Goal: Transaction & Acquisition: Subscribe to service/newsletter

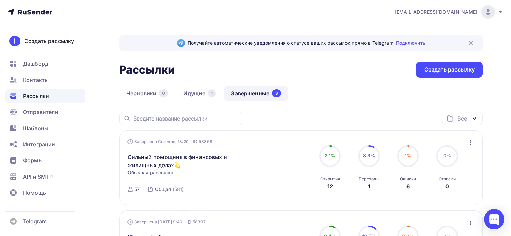
click at [315, 90] on div "Черновики 0 Идущие 1 Завершенные 3" at bounding box center [300, 99] width 363 height 26
click at [53, 82] on div "Контакты" at bounding box center [45, 79] width 80 height 13
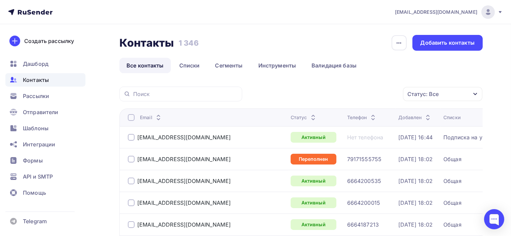
click at [424, 117] on icon at bounding box center [428, 119] width 8 height 8
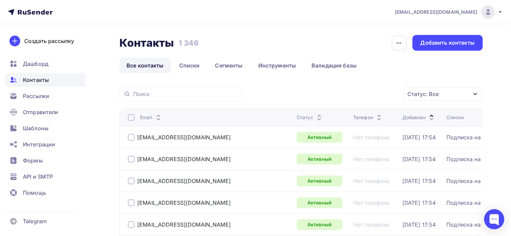
click at [427, 113] on icon at bounding box center [431, 116] width 8 height 8
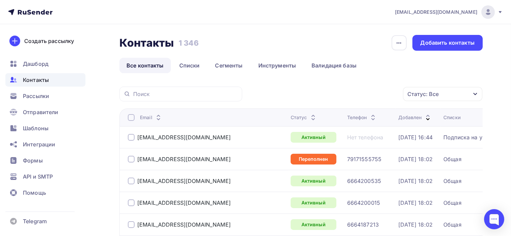
click at [288, 67] on link "Инструменты" at bounding box center [277, 65] width 52 height 15
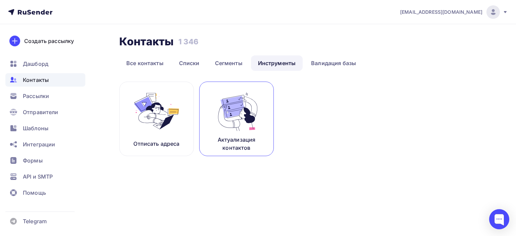
click at [252, 114] on img at bounding box center [236, 111] width 45 height 42
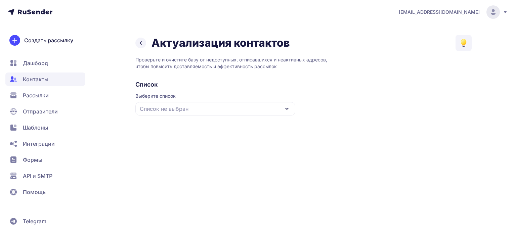
click at [260, 103] on div "Список не выбран" at bounding box center [215, 108] width 160 height 13
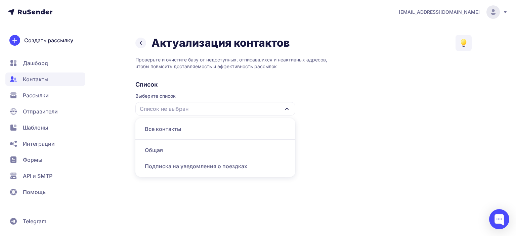
click at [195, 131] on div "Все контакты" at bounding box center [216, 129] width 152 height 16
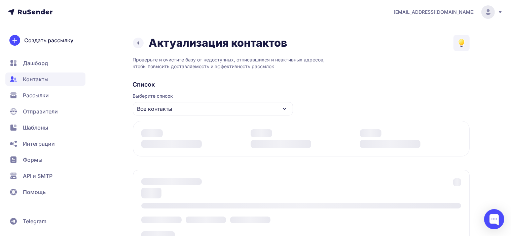
click at [42, 66] on span "Дашборд" at bounding box center [35, 63] width 25 height 8
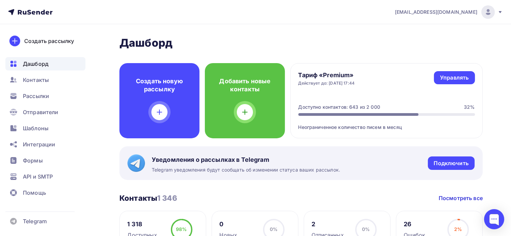
click at [353, 37] on h2 "Дашборд" at bounding box center [300, 42] width 363 height 13
click at [255, 38] on h2 "Дашборд" at bounding box center [300, 42] width 363 height 13
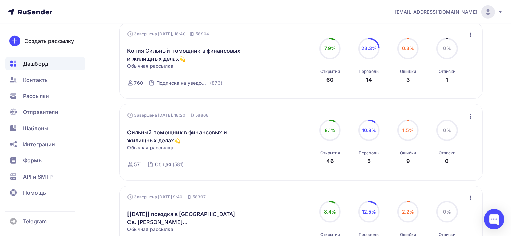
scroll to position [336, 0]
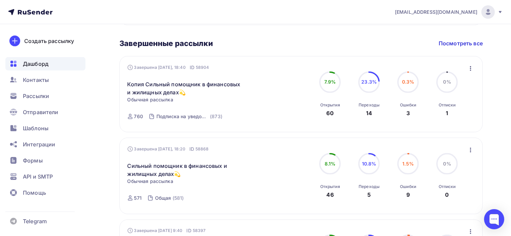
click at [471, 152] on icon "button" at bounding box center [470, 150] width 8 height 8
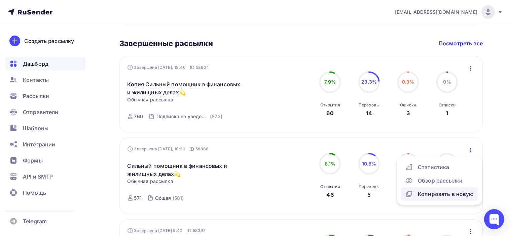
click at [460, 192] on div "Копировать в новую" at bounding box center [439, 194] width 69 height 8
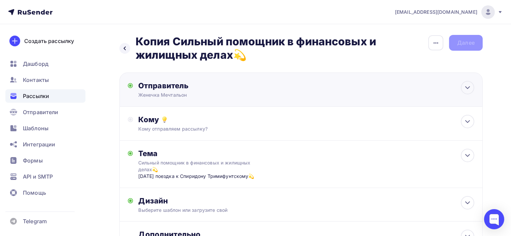
scroll to position [34, 0]
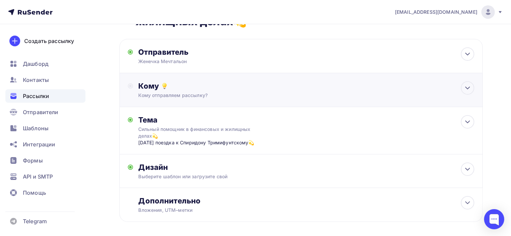
click at [237, 93] on div "Кому отправляем рассылку?" at bounding box center [289, 95] width 302 height 7
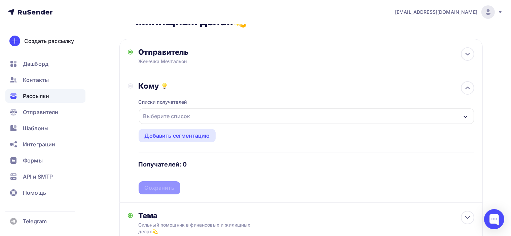
click at [178, 116] on div "Выберите список" at bounding box center [167, 116] width 52 height 12
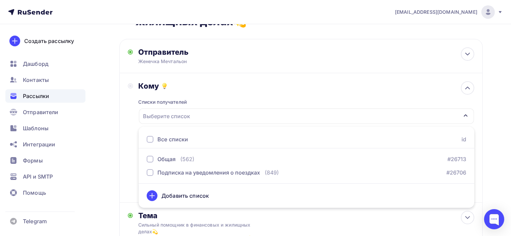
click at [237, 93] on div "Списки получателей Выберите список Все списки id Общая (562) #26713 Подписка на…" at bounding box center [305, 143] width 335 height 104
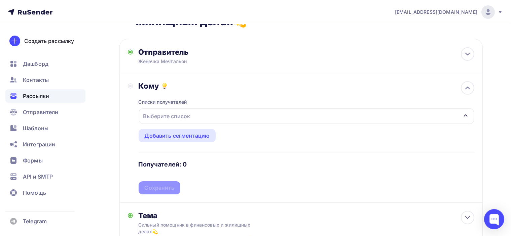
scroll to position [0, 0]
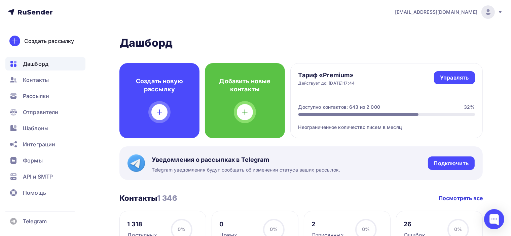
scroll to position [308, 0]
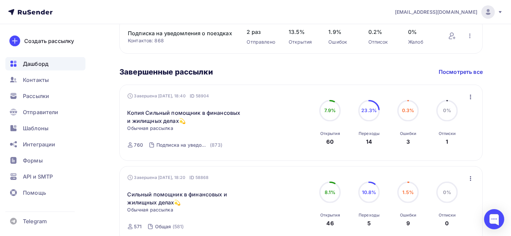
click at [469, 97] on icon "button" at bounding box center [470, 97] width 8 height 8
click at [450, 142] on div "Копировать в новую" at bounding box center [439, 141] width 69 height 8
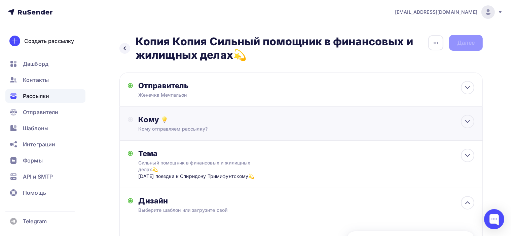
click at [235, 125] on div "Кому Кому отправляем рассылку? Списки получателей Выберите список Все списки id…" at bounding box center [305, 123] width 335 height 17
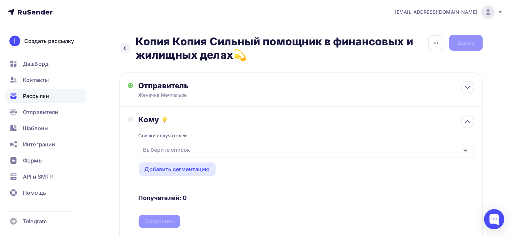
click at [229, 153] on div "Выберите список" at bounding box center [306, 149] width 335 height 15
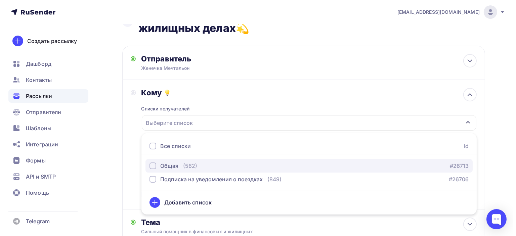
scroll to position [38, 0]
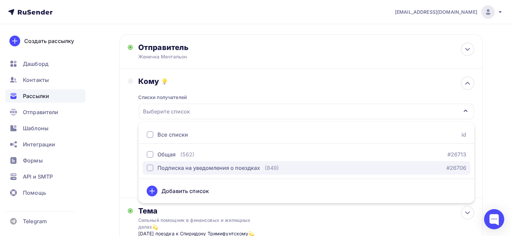
click at [170, 170] on div "Подписка на уведомления о поездках" at bounding box center [208, 168] width 103 height 8
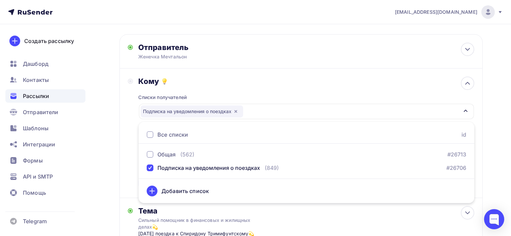
click at [305, 84] on div "Кому" at bounding box center [305, 81] width 335 height 9
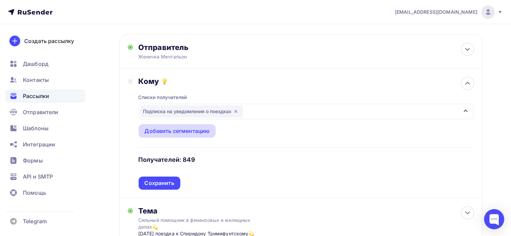
click at [158, 133] on div "Добавить сегментацию" at bounding box center [177, 131] width 65 height 8
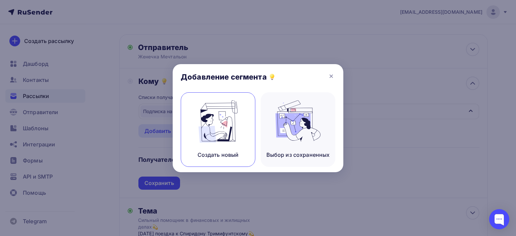
click at [224, 128] on img at bounding box center [218, 122] width 45 height 42
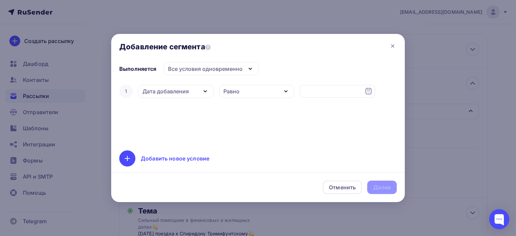
click at [190, 93] on div "Дата добавления" at bounding box center [176, 91] width 76 height 13
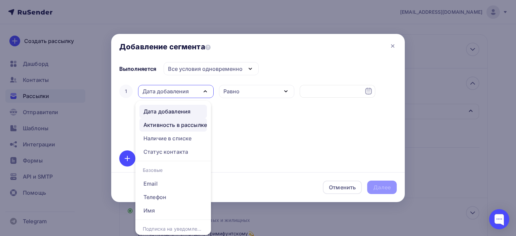
click at [197, 123] on div "Активность в рассылке" at bounding box center [176, 125] width 64 height 8
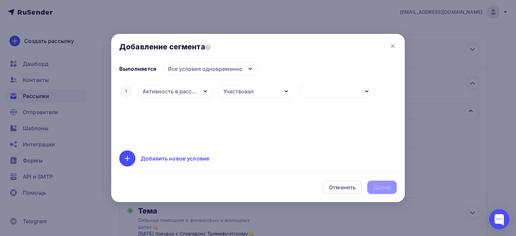
click at [200, 92] on div "Активность в рассылке" at bounding box center [176, 91] width 76 height 13
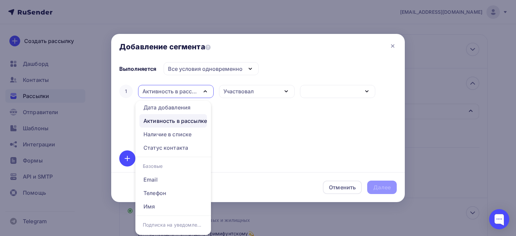
scroll to position [0, 0]
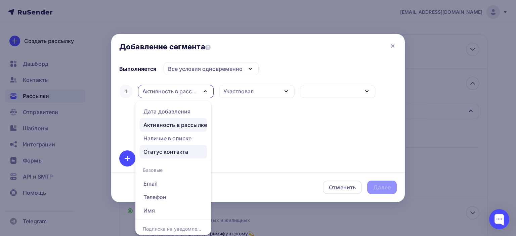
click at [177, 152] on div "Статус контакта" at bounding box center [166, 152] width 45 height 8
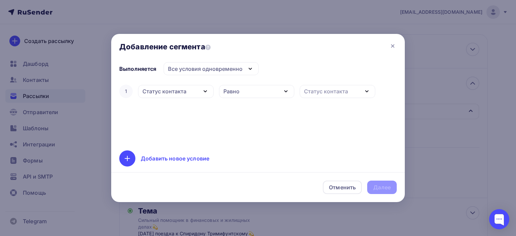
click at [241, 87] on div "Равно" at bounding box center [257, 91] width 76 height 13
click at [244, 91] on div "Равно" at bounding box center [257, 91] width 76 height 13
click at [332, 89] on div "Статус контакта" at bounding box center [326, 91] width 44 height 8
click at [172, 92] on div "Статус контакта" at bounding box center [165, 91] width 44 height 8
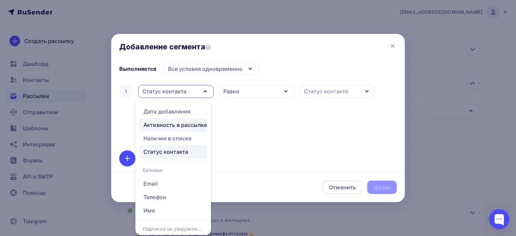
click at [188, 127] on div "Активность в рассылке" at bounding box center [176, 125] width 64 height 8
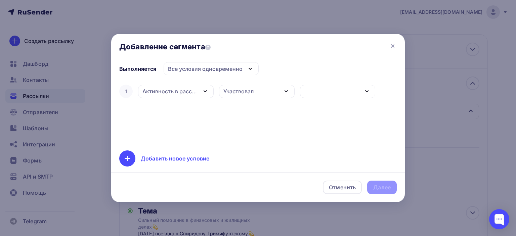
click at [238, 90] on div "Участвовал" at bounding box center [239, 91] width 30 height 8
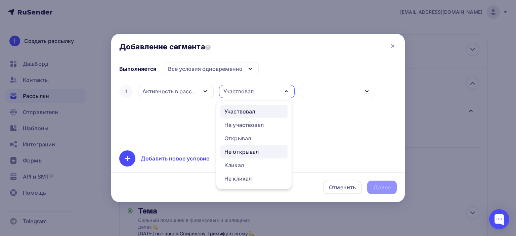
click at [252, 152] on div "Не открывал" at bounding box center [242, 152] width 35 height 8
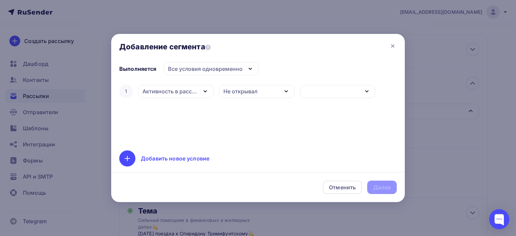
click at [332, 94] on div "button" at bounding box center [338, 91] width 76 height 13
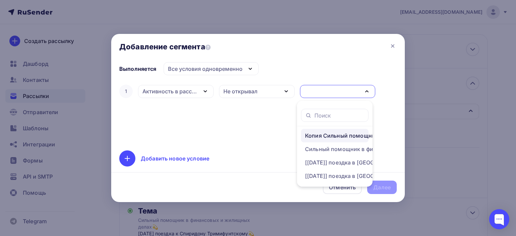
click at [334, 134] on div "Копия Сильный помощник в финансовых и жилищных делах💫" at bounding box center [359, 136] width 108 height 8
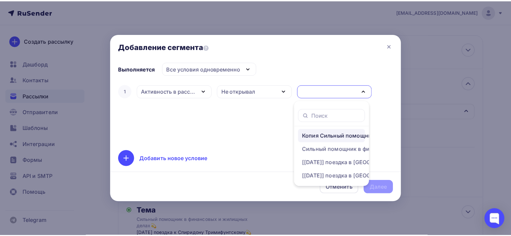
scroll to position [32, 0]
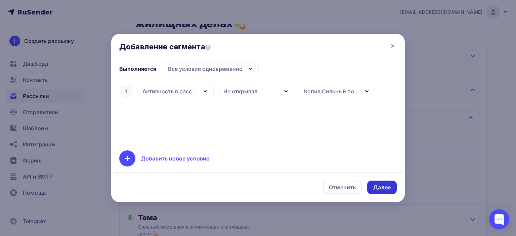
click at [384, 190] on div "Далее" at bounding box center [381, 188] width 17 height 8
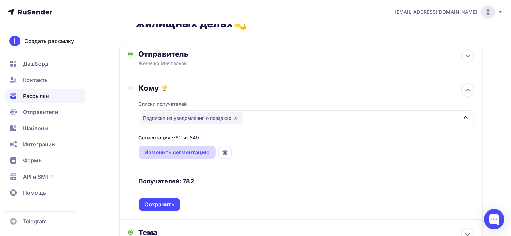
click at [180, 152] on div "Изменить сегментацию" at bounding box center [177, 153] width 65 height 8
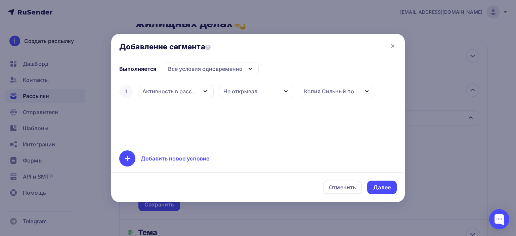
click at [343, 93] on div "Копия Сильный помощник в финансовых и жилищных делах💫" at bounding box center [331, 91] width 55 height 8
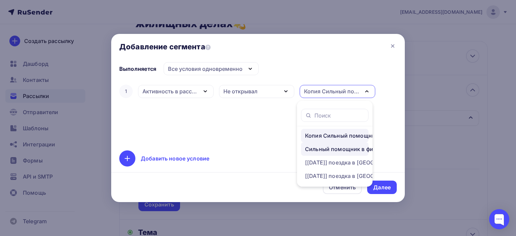
click at [336, 149] on div "Сильный помощник в финансовых и жилищных делах💫" at bounding box center [359, 149] width 108 height 8
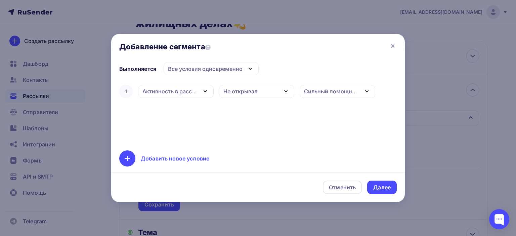
click at [170, 157] on div "Добавить новое условие" at bounding box center [175, 159] width 69 height 8
click at [190, 115] on div "Дата добавления" at bounding box center [176, 113] width 76 height 13
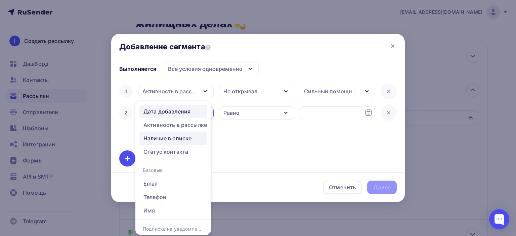
click at [182, 140] on div "Наличие в списке" at bounding box center [168, 138] width 48 height 8
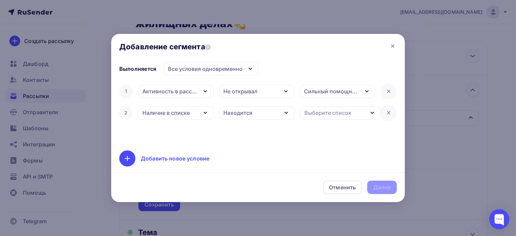
click at [243, 113] on div "Находится" at bounding box center [238, 113] width 29 height 8
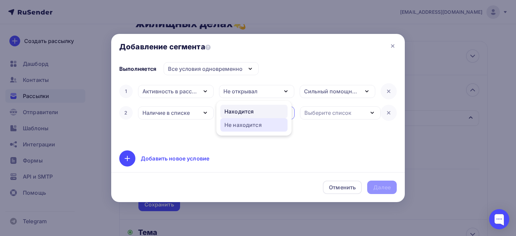
click at [244, 128] on div "Не находится" at bounding box center [243, 125] width 37 height 8
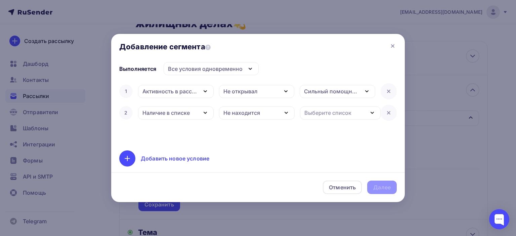
click at [333, 112] on div "Выберите список" at bounding box center [328, 113] width 47 height 8
click at [321, 157] on div "Общая" at bounding box center [315, 157] width 18 height 8
click at [388, 189] on div "Далее" at bounding box center [381, 188] width 17 height 8
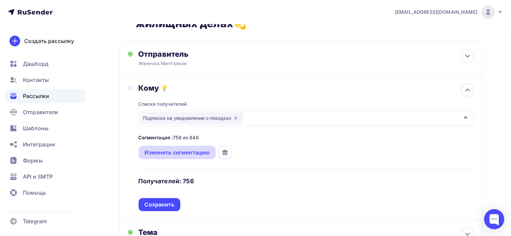
click at [168, 153] on div "Изменить сегментацию" at bounding box center [177, 153] width 65 height 8
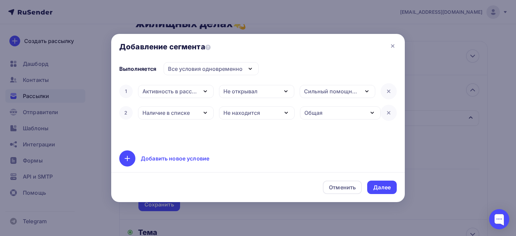
click at [352, 89] on div "Сильный помощник в финансовых и жилищных делах💫" at bounding box center [331, 91] width 55 height 8
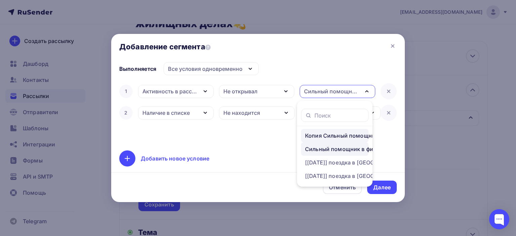
click at [345, 136] on div "Копия Сильный помощник в финансовых и жилищных делах💫" at bounding box center [359, 136] width 108 height 8
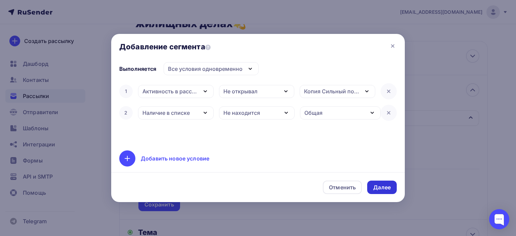
click at [386, 189] on div "Далее" at bounding box center [381, 188] width 17 height 8
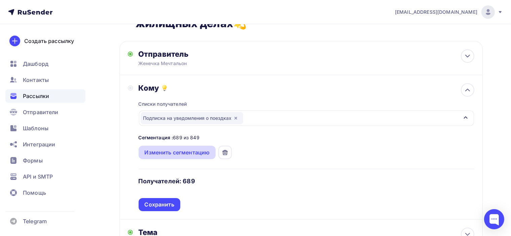
click at [167, 151] on div "Изменить сегментацию" at bounding box center [177, 153] width 65 height 8
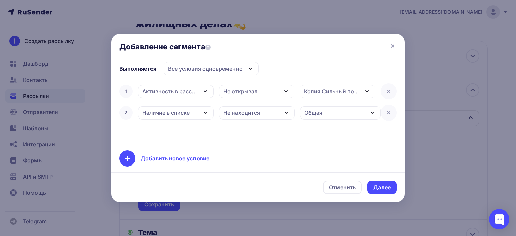
click at [215, 69] on div "Все условия одновременно" at bounding box center [205, 69] width 75 height 8
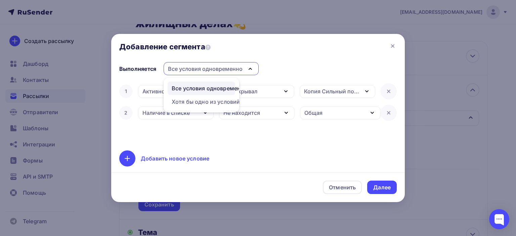
click at [215, 70] on div "Все условия одновременно" at bounding box center [205, 69] width 75 height 8
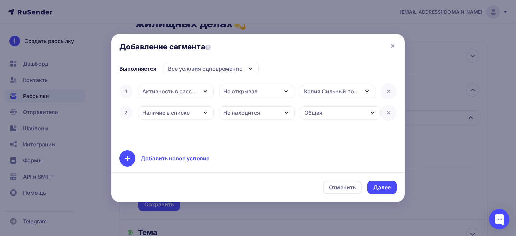
click at [236, 131] on div "1 Активность в рассылке Дата добавления Активность в рассылке Наличие в списке …" at bounding box center [258, 112] width 278 height 59
click at [388, 189] on div "Далее" at bounding box center [381, 188] width 17 height 8
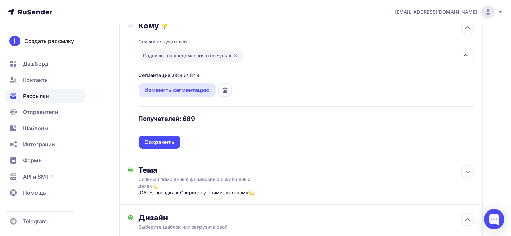
scroll to position [99, 0]
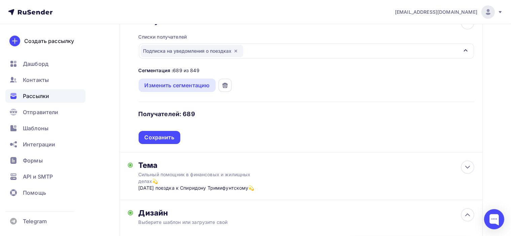
click at [160, 144] on div "Кому Списки получателей Подписка на уведомления о поездках Все списки id Общая …" at bounding box center [300, 80] width 363 height 145
click at [168, 133] on div "Сохранить" at bounding box center [159, 137] width 42 height 13
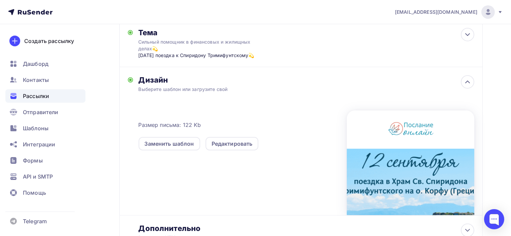
scroll to position [132, 0]
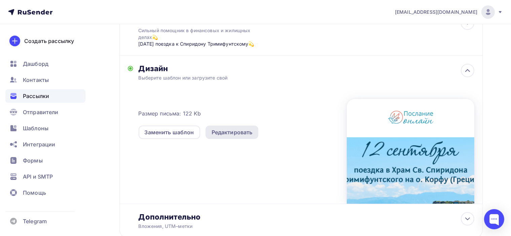
click at [236, 135] on div "Редактировать" at bounding box center [231, 132] width 41 height 8
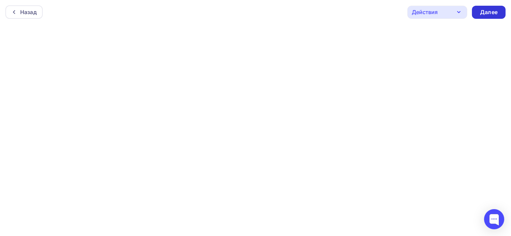
click at [494, 11] on div "Далее" at bounding box center [488, 12] width 17 height 8
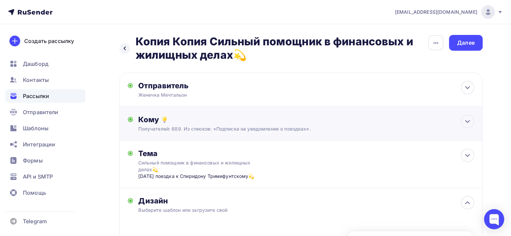
click at [217, 117] on div "Кому" at bounding box center [305, 119] width 335 height 9
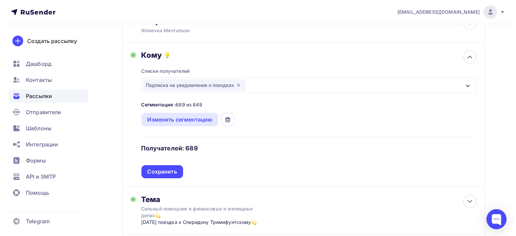
scroll to position [67, 0]
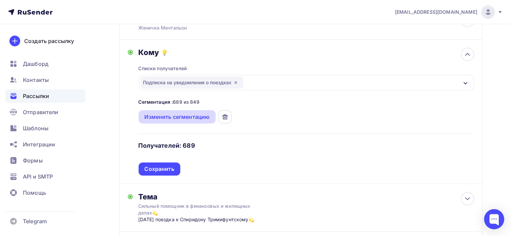
click at [187, 115] on div "Изменить сегментацию" at bounding box center [177, 117] width 65 height 8
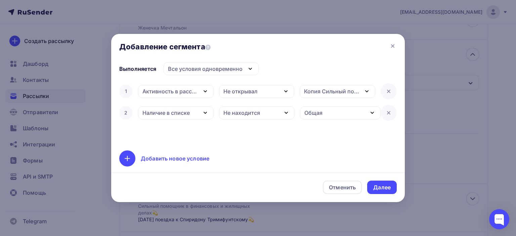
click at [342, 91] on div "Копия Сильный помощник в финансовых и жилищных делах💫" at bounding box center [331, 91] width 55 height 8
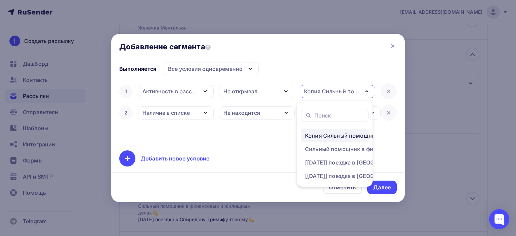
click at [342, 91] on div "Копия Сильный помощник в финансовых и жилищных делах💫" at bounding box center [331, 91] width 55 height 8
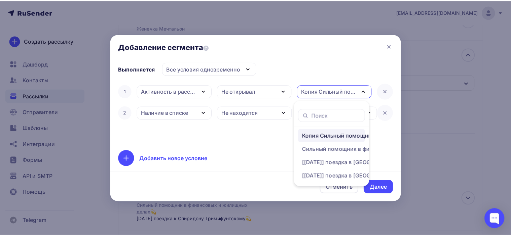
scroll to position [43, 0]
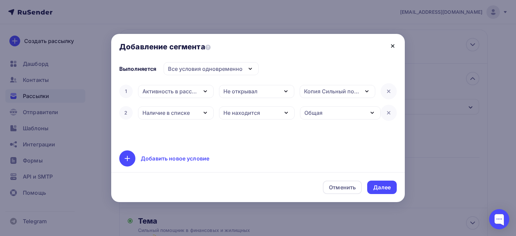
click at [392, 43] on icon at bounding box center [393, 46] width 8 height 8
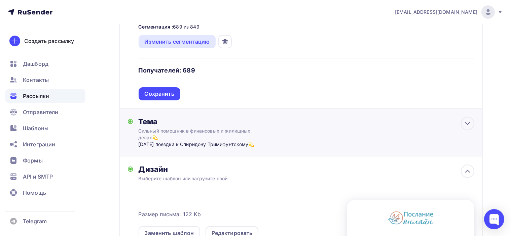
scroll to position [144, 0]
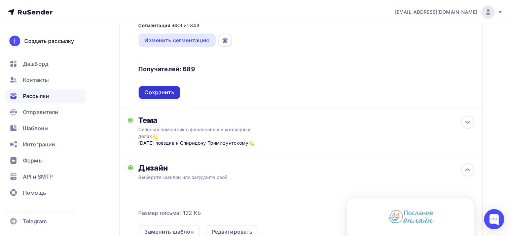
click at [159, 89] on div "Сохранить" at bounding box center [160, 93] width 30 height 8
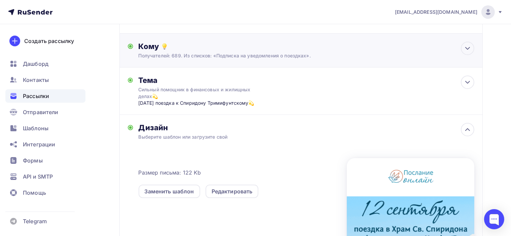
scroll to position [77, 0]
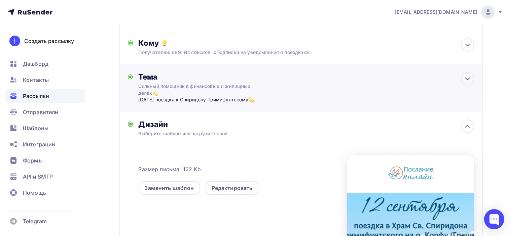
click at [277, 88] on div "Тема Сильный помощник в финансовых и жилищных делах💫 12 сентября поездка к Спир…" at bounding box center [300, 87] width 363 height 47
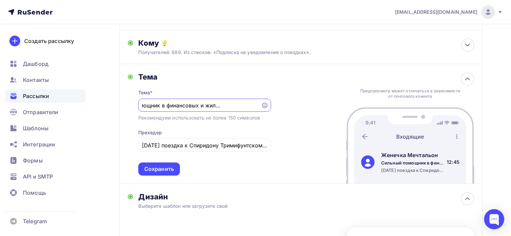
scroll to position [0, 0]
click at [324, 76] on div "Тема Тема * Сильный помощник в финансовых и жилищных делах💫 Рекомендуем использ…" at bounding box center [300, 124] width 363 height 120
click at [507, 111] on div "Назад Копия Копия Сильный помощник в финансовых и жилищных делах💫 Копия Копия С…" at bounding box center [255, 179] width 511 height 463
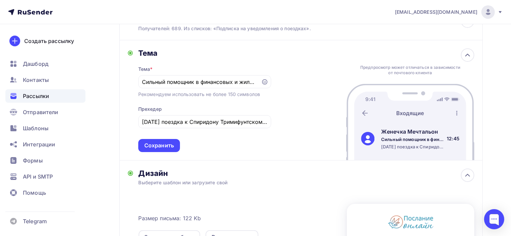
scroll to position [77, 0]
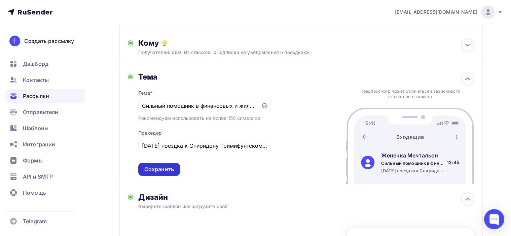
click at [157, 170] on div "Сохранить" at bounding box center [159, 170] width 30 height 8
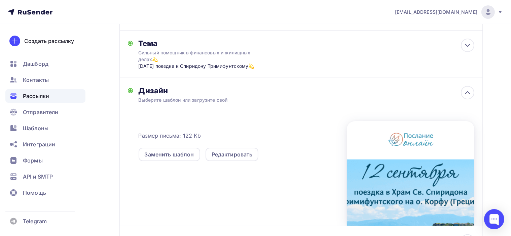
scroll to position [0, 0]
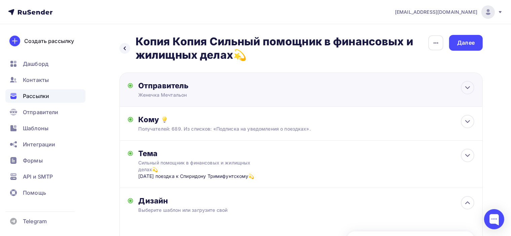
click at [350, 89] on div "Отправитель Женечка Мечтальон Email * info@poslanie-online.ru info@poslanie-onl…" at bounding box center [300, 90] width 363 height 34
type input "Женечка Мечтальон"
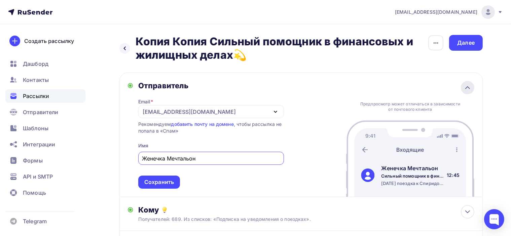
click at [471, 88] on icon at bounding box center [467, 88] width 8 height 8
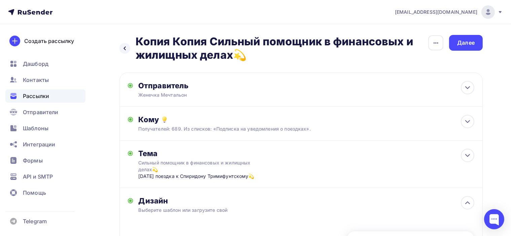
click at [499, 98] on div "Назад Копия Копия Сильный помощник в финансовых и жилищных делах💫 Копия Копия С…" at bounding box center [255, 219] width 511 height 390
click at [473, 41] on div "Далее" at bounding box center [465, 43] width 17 height 8
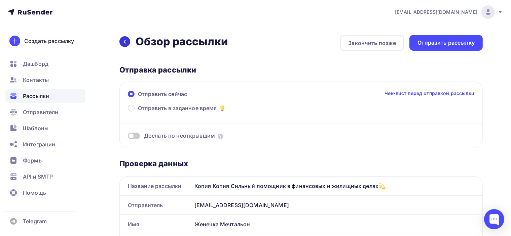
click at [123, 42] on icon at bounding box center [124, 41] width 5 height 5
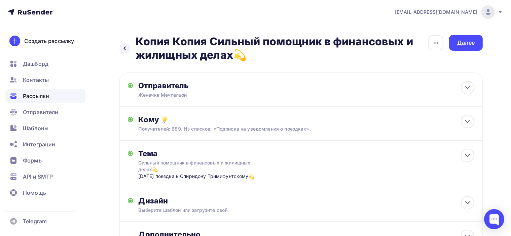
click at [194, 40] on h2 "Копия Копия Сильный помощник в финансовых и жилищных делах💫" at bounding box center [281, 48] width 292 height 27
click at [221, 41] on h2 "Копия Копия Сильный помощник в финансовых и жилищных делах💫" at bounding box center [281, 48] width 292 height 27
click at [438, 44] on icon "button" at bounding box center [436, 43] width 8 height 8
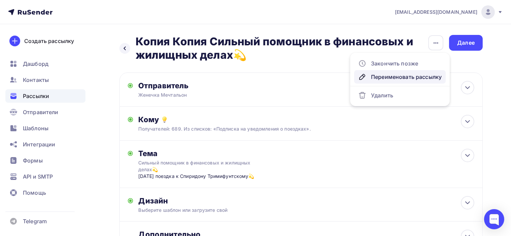
click at [412, 78] on div "Переименовать рассылку" at bounding box center [399, 77] width 83 height 8
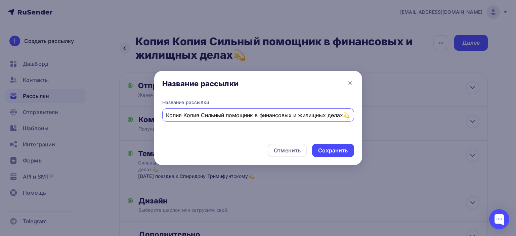
drag, startPoint x: 201, startPoint y: 115, endPoint x: 139, endPoint y: 116, distance: 62.2
click at [139, 116] on div "Название рассылки Название рассылки Копия Копия Сильный помощник в финансовых и…" at bounding box center [258, 118] width 516 height 236
drag, startPoint x: 171, startPoint y: 115, endPoint x: 156, endPoint y: 115, distance: 14.8
click at [157, 115] on div "Название рассылки 2 Сильный помощник в финансовых и жилищных делах💫" at bounding box center [258, 118] width 208 height 39
click at [181, 114] on input "11.09. 25 Сильный помощник в финансовых и жилищных делах💫" at bounding box center [258, 115] width 184 height 8
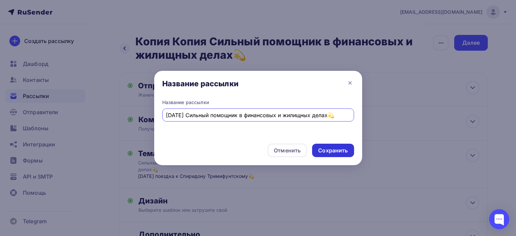
type input "11.09.25 Сильный помощник в финансовых и жилищных делах💫"
click at [335, 154] on div "Сохранить" at bounding box center [333, 151] width 30 height 8
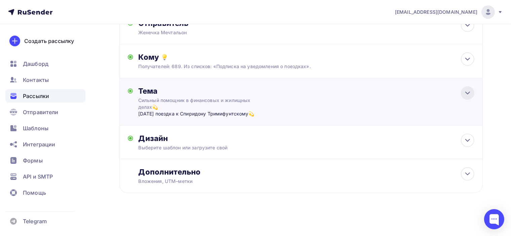
click at [466, 93] on icon at bounding box center [467, 93] width 8 height 8
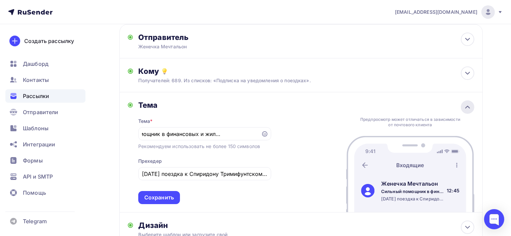
click at [467, 105] on icon at bounding box center [467, 107] width 8 height 8
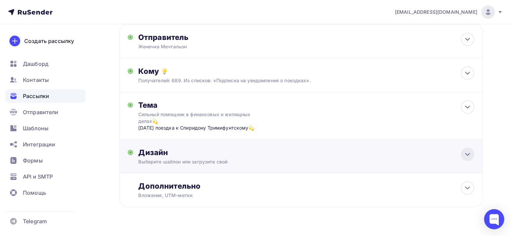
click at [469, 150] on div at bounding box center [467, 154] width 13 height 13
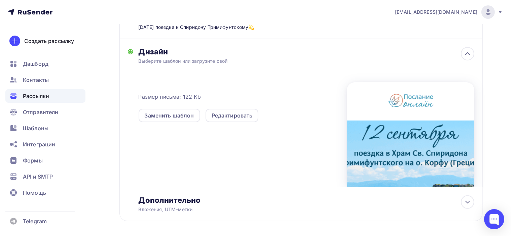
click at [446, 137] on div at bounding box center [410, 134] width 127 height 105
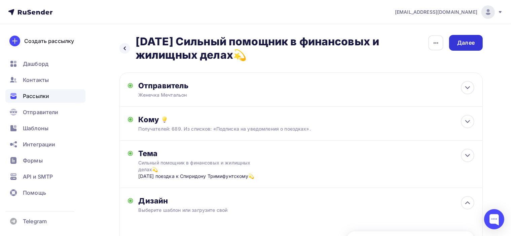
click at [476, 45] on div "Далее" at bounding box center [466, 43] width 34 height 16
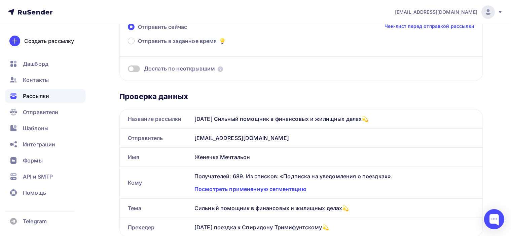
scroll to position [101, 0]
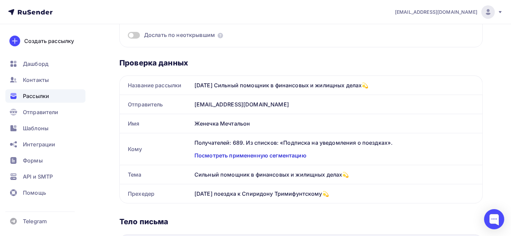
click at [277, 154] on div "Посмотреть примененную сегментацию" at bounding box center [334, 156] width 280 height 8
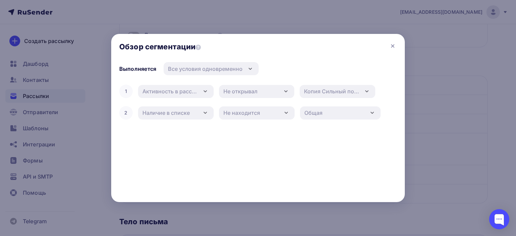
click at [449, 88] on div at bounding box center [258, 118] width 516 height 236
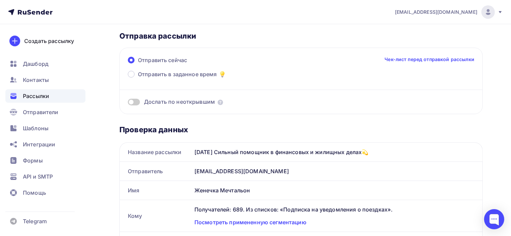
scroll to position [0, 0]
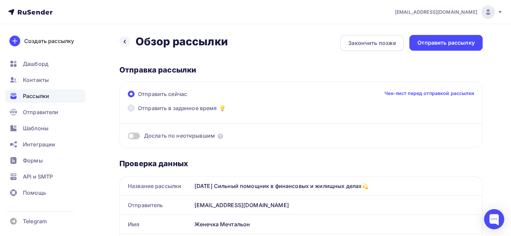
click at [130, 109] on span at bounding box center [131, 108] width 7 height 7
click at [138, 112] on input "Отправить в заданное время" at bounding box center [138, 112] width 0 height 0
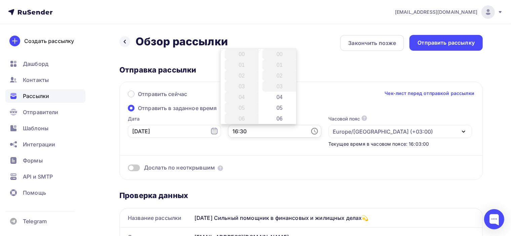
click at [237, 130] on input "16:30" at bounding box center [274, 131] width 93 height 13
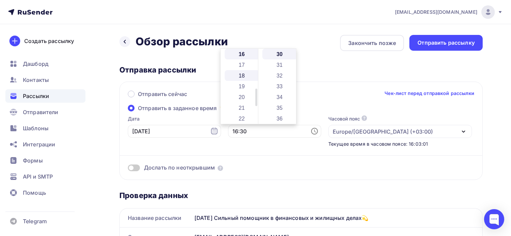
click at [242, 74] on li "18" at bounding box center [242, 75] width 35 height 11
click at [284, 71] on li "10" at bounding box center [279, 74] width 35 height 11
type input "18:10"
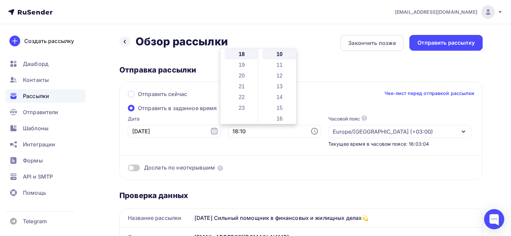
click at [333, 90] on div "Отправить сейчас Чек-лист перед отправкой рассылки" at bounding box center [301, 97] width 346 height 14
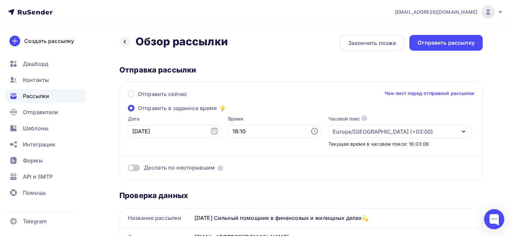
scroll to position [34, 0]
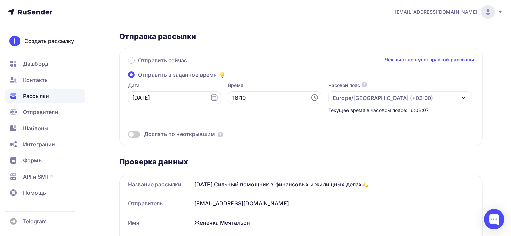
click at [265, 115] on div "Дослать по неоткрывшим" at bounding box center [301, 126] width 346 height 24
click at [393, 100] on div "Europe/Moscow (+03:00)" at bounding box center [400, 97] width 144 height 13
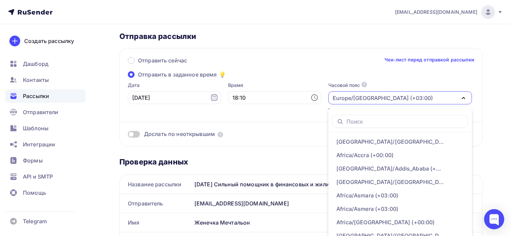
scroll to position [38, 0]
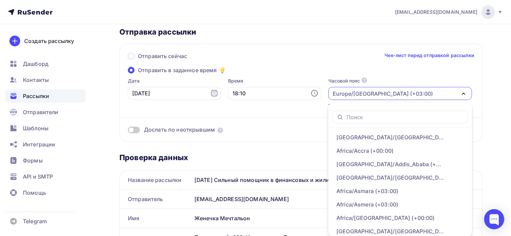
click at [399, 94] on div "Europe/Moscow (+03:00)" at bounding box center [400, 93] width 144 height 13
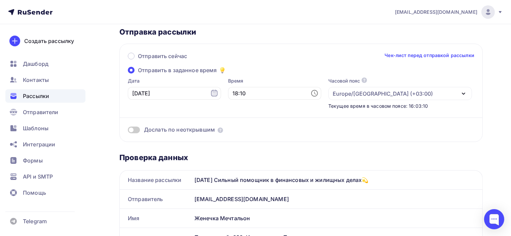
click at [263, 110] on div "Дослать по неоткрывшим" at bounding box center [301, 122] width 346 height 24
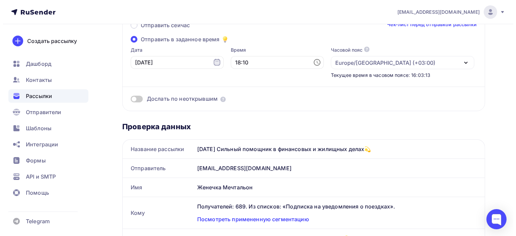
scroll to position [0, 0]
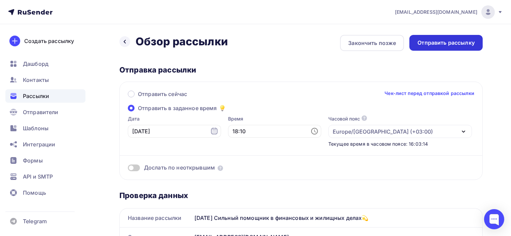
click at [448, 43] on div "Отправить рассылку" at bounding box center [445, 43] width 57 height 8
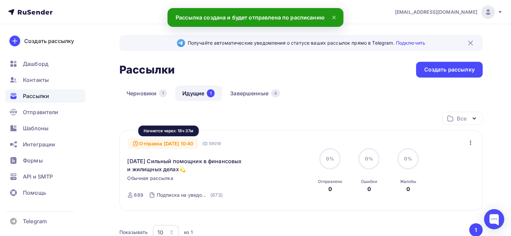
click at [199, 144] on div "Отправка 12.09.2025, 10:40" at bounding box center [162, 143] width 71 height 11
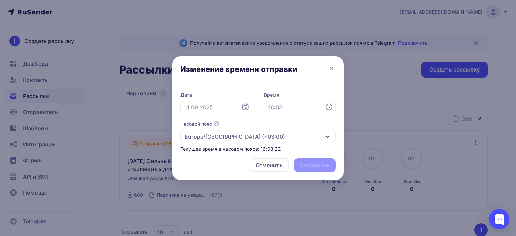
click at [246, 107] on icon at bounding box center [245, 107] width 8 height 8
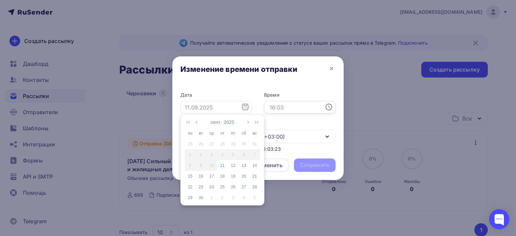
click at [301, 110] on input "text" at bounding box center [300, 107] width 72 height 13
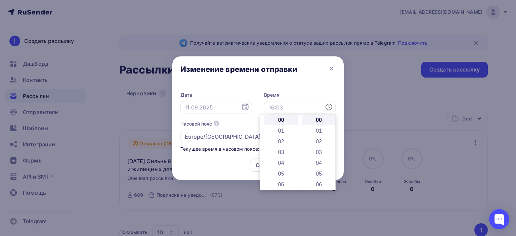
click at [292, 86] on div "Дата Время Часовой пояс По умолчанию используется часовой пояс из настроек ваше…" at bounding box center [257, 119] width 171 height 69
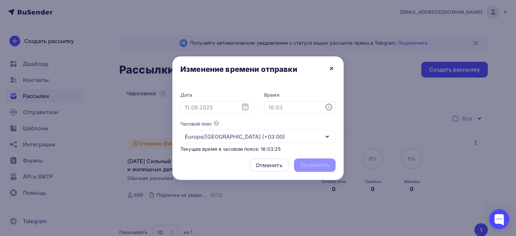
click at [333, 66] on icon at bounding box center [332, 69] width 8 height 8
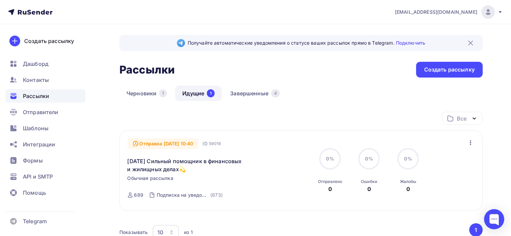
click at [469, 142] on icon "button" at bounding box center [470, 143] width 8 height 8
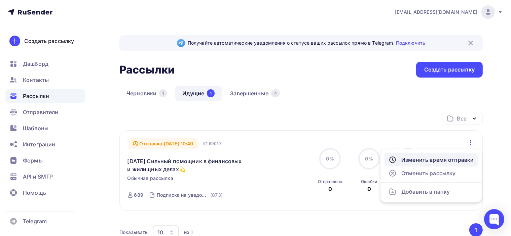
click at [446, 161] on div "Изменить время отправки" at bounding box center [430, 160] width 85 height 8
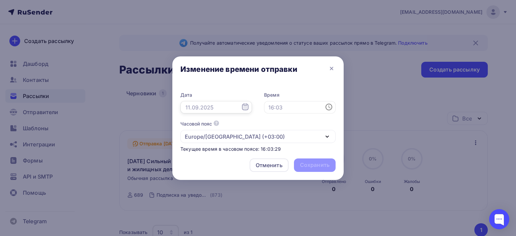
click at [234, 109] on input "text" at bounding box center [217, 107] width 72 height 13
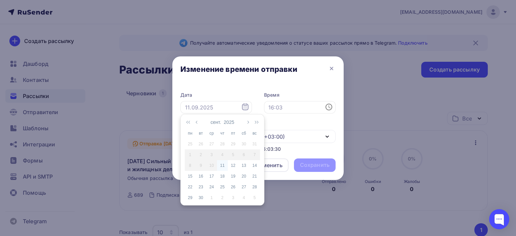
click at [222, 166] on div "11" at bounding box center [222, 166] width 11 height 6
type input "11.09.2025"
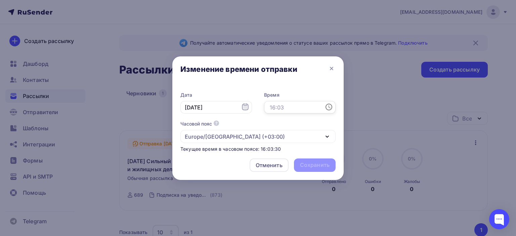
click at [305, 106] on input "text" at bounding box center [300, 107] width 72 height 13
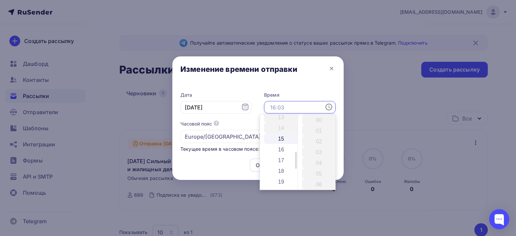
scroll to position [134, 0]
click at [280, 183] on li "18" at bounding box center [281, 179] width 35 height 11
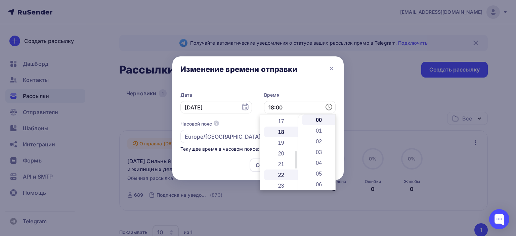
scroll to position [194, 0]
click at [320, 127] on li "10" at bounding box center [319, 126] width 35 height 11
type input "18:10"
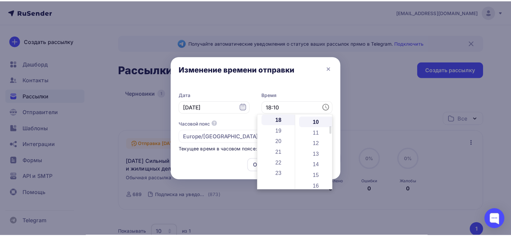
scroll to position [108, 0]
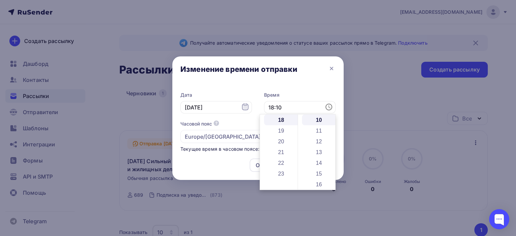
click at [316, 86] on div "Дата 11.09.2025 Время 18:10 Часовой пояс По умолчанию используется часовой пояс…" at bounding box center [257, 119] width 171 height 69
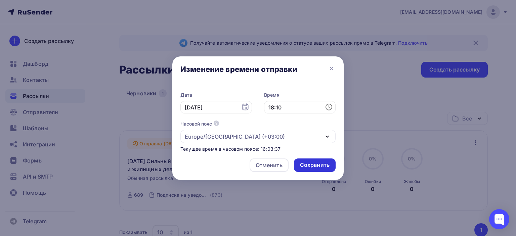
click at [317, 166] on div "Сохранить" at bounding box center [315, 165] width 30 height 8
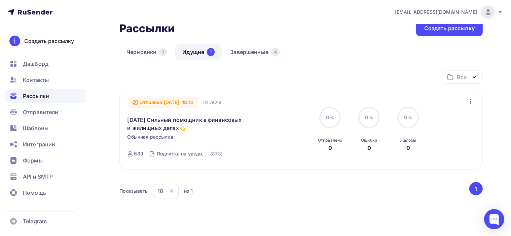
scroll to position [0, 0]
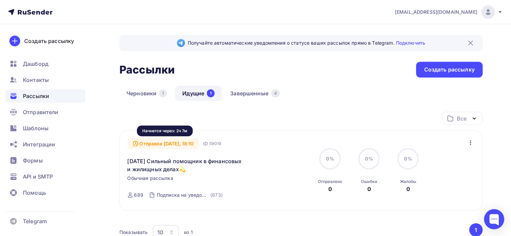
click at [173, 142] on div "Отправка Сегодня, 18:10" at bounding box center [163, 143] width 72 height 11
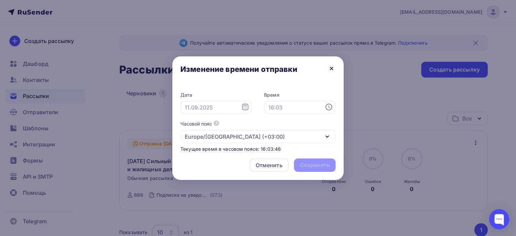
click at [334, 67] on icon at bounding box center [332, 69] width 8 height 8
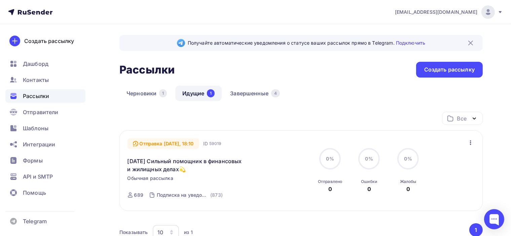
click at [304, 113] on div "Все Все папки Создать новую папку" at bounding box center [300, 121] width 363 height 18
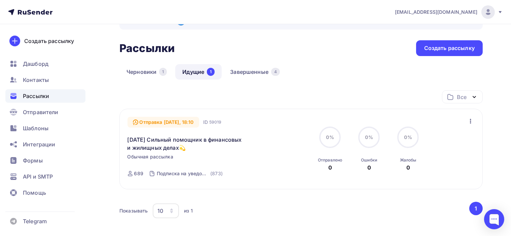
scroll to position [34, 0]
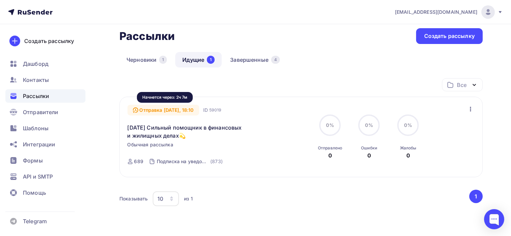
click at [175, 108] on div "Отправка Сегодня, 18:10" at bounding box center [163, 110] width 72 height 11
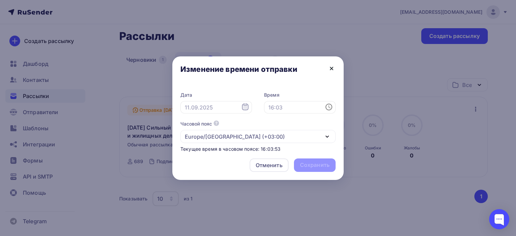
click at [331, 70] on icon at bounding box center [332, 69] width 8 height 8
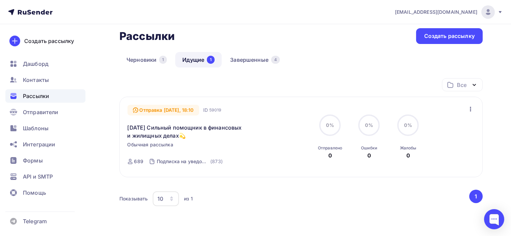
click at [266, 90] on div "Все Все папки Создать новую папку" at bounding box center [300, 87] width 363 height 18
click at [189, 131] on link "11.09.25 Сильный помощник в финансовых и жилищных делах💫" at bounding box center [184, 132] width 115 height 16
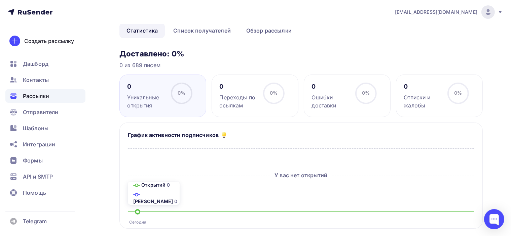
scroll to position [34, 0]
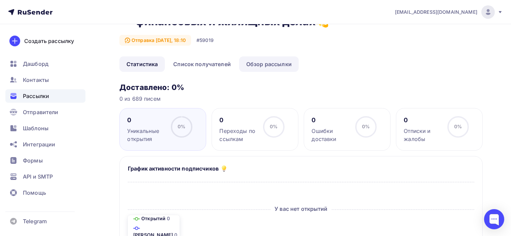
click at [278, 63] on link "Обзор рассылки" at bounding box center [268, 63] width 59 height 15
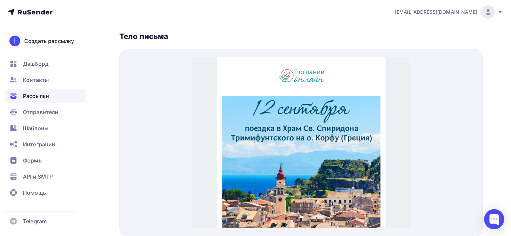
drag, startPoint x: 405, startPoint y: 73, endPoint x: 603, endPoint y: 98, distance: 200.3
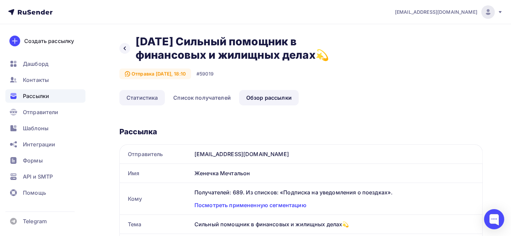
click at [145, 95] on link "Статистика" at bounding box center [141, 97] width 45 height 15
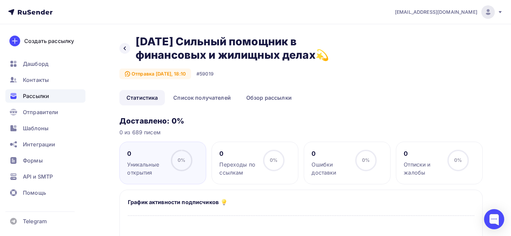
click at [127, 48] on icon at bounding box center [124, 48] width 5 height 5
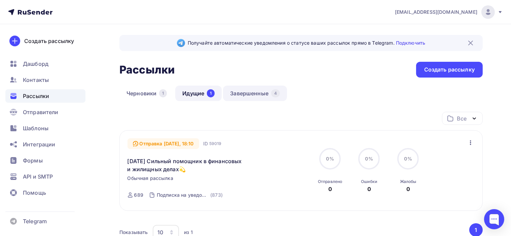
click at [251, 91] on link "Завершенные 4" at bounding box center [255, 93] width 64 height 15
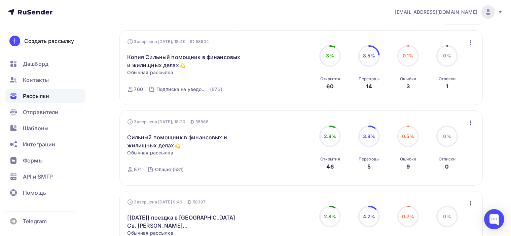
scroll to position [101, 0]
click at [470, 122] on icon "button" at bounding box center [470, 122] width 1 height 5
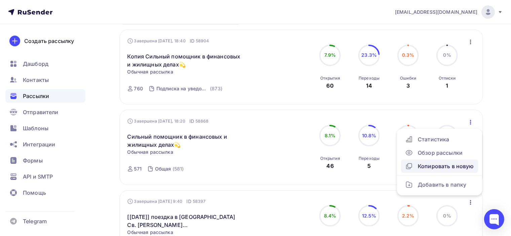
click at [459, 168] on div "Копировать в новую" at bounding box center [439, 166] width 69 height 8
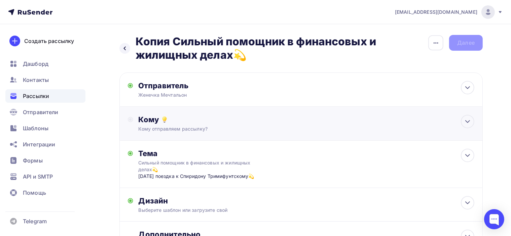
click at [247, 124] on div "Кому" at bounding box center [305, 119] width 335 height 9
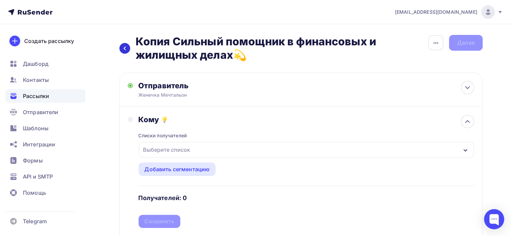
click at [125, 48] on icon at bounding box center [124, 48] width 5 height 5
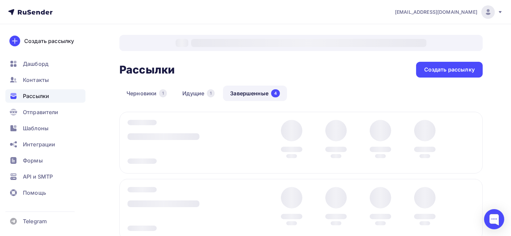
scroll to position [101, 0]
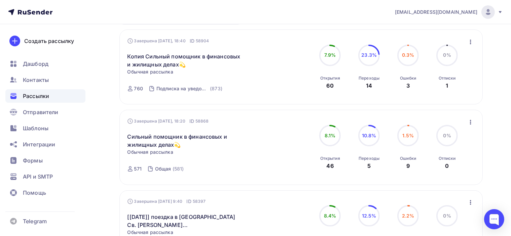
click at [469, 123] on icon "button" at bounding box center [470, 122] width 8 height 8
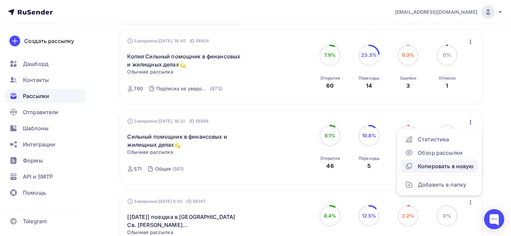
click at [453, 165] on div "Копировать в новую" at bounding box center [439, 166] width 69 height 8
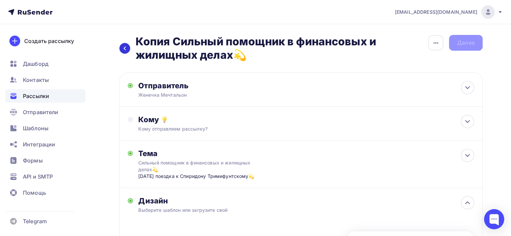
click at [124, 47] on icon at bounding box center [124, 48] width 5 height 5
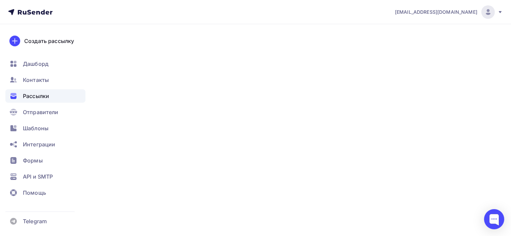
scroll to position [101, 0]
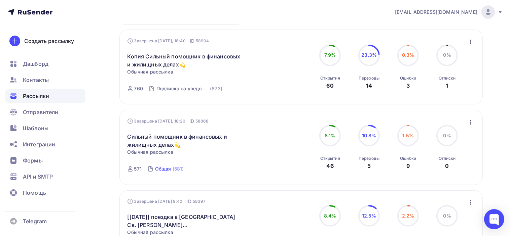
click at [170, 170] on div "Общая" at bounding box center [163, 169] width 16 height 7
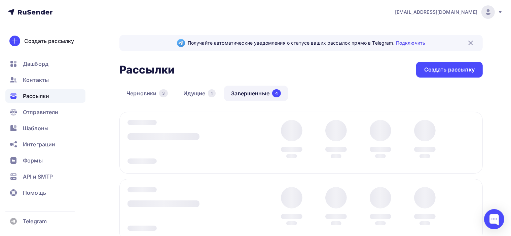
scroll to position [92, 0]
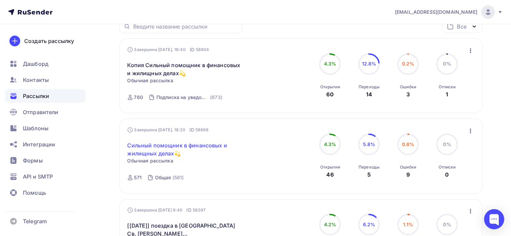
click at [153, 147] on link "Сильный помощник в финансовых и жилищных делах💫" at bounding box center [184, 150] width 115 height 16
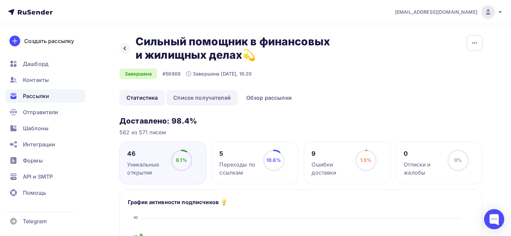
click at [221, 100] on link "Список получателей" at bounding box center [202, 97] width 72 height 15
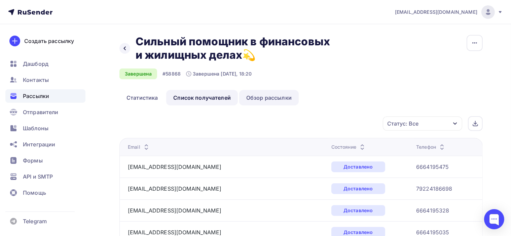
click at [278, 96] on link "Обзор рассылки" at bounding box center [268, 97] width 59 height 15
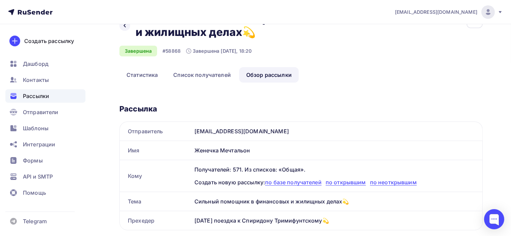
scroll to position [67, 0]
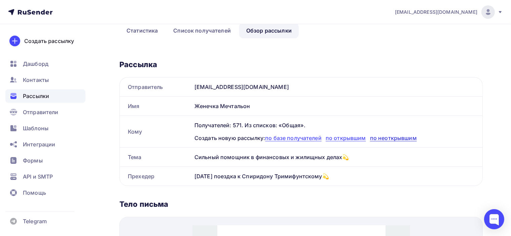
click at [401, 137] on span "по неоткрывшим" at bounding box center [393, 138] width 47 height 7
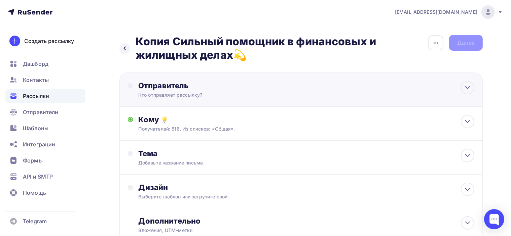
click at [232, 90] on div "Отправитель" at bounding box center [211, 85] width 146 height 9
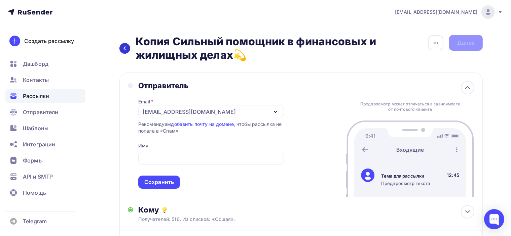
click at [125, 47] on icon at bounding box center [125, 49] width 2 height 4
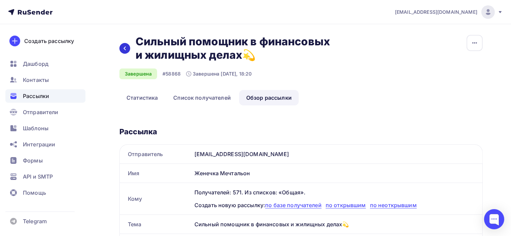
click at [130, 50] on div "Назад Сильный помощник в финансовых и жилищных делах💫 Сильный помощник в финанс…" at bounding box center [231, 48] width 224 height 27
click at [121, 48] on div at bounding box center [124, 48] width 11 height 11
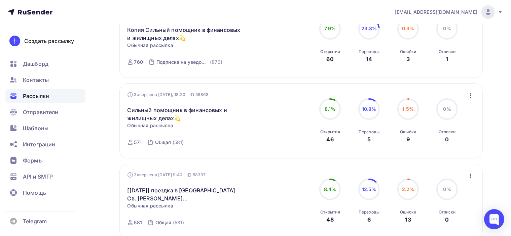
scroll to position [134, 0]
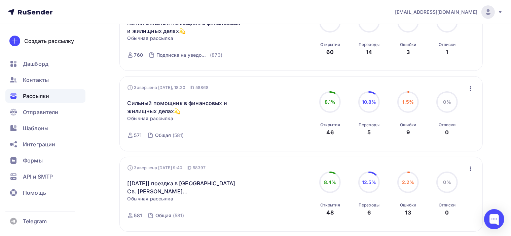
click at [466, 86] on icon "button" at bounding box center [470, 89] width 8 height 8
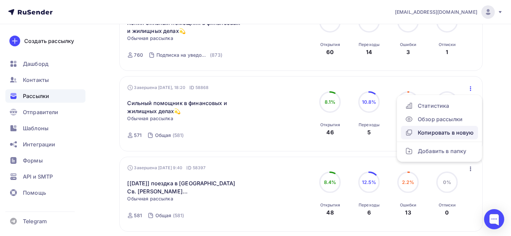
click at [444, 134] on div "Копировать в новую" at bounding box center [439, 133] width 69 height 8
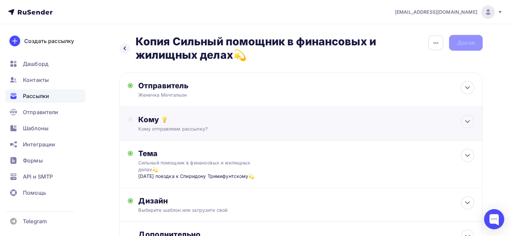
click at [228, 122] on div "Кому" at bounding box center [305, 119] width 335 height 9
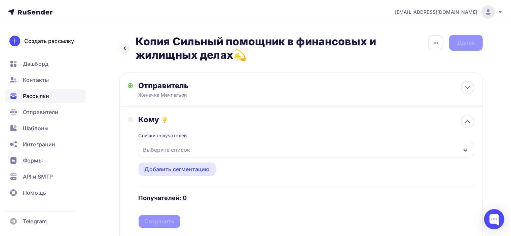
click at [190, 150] on div "Выберите список" at bounding box center [167, 150] width 52 height 12
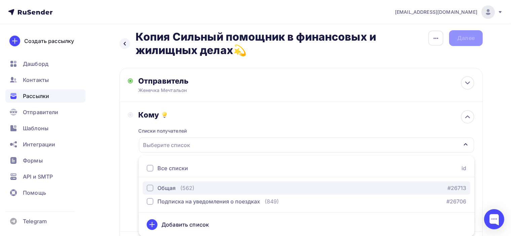
click at [167, 188] on div "Общая" at bounding box center [166, 188] width 18 height 8
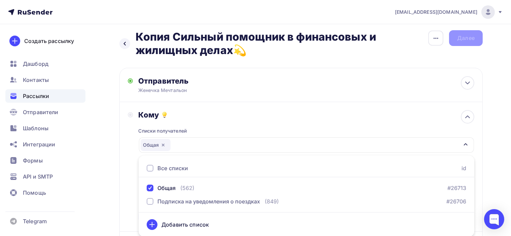
click at [285, 121] on div "Списки получателей Общая Все списки id Общая (562) #26713 Подписка на уведомлен…" at bounding box center [305, 172] width 335 height 104
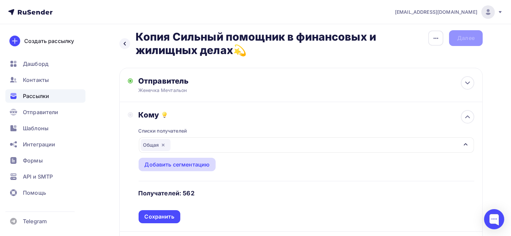
click at [170, 168] on div "Добавить сегментацию" at bounding box center [177, 165] width 65 height 8
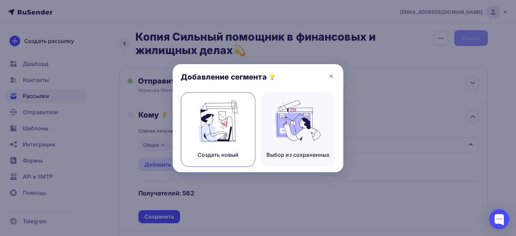
click at [231, 126] on img at bounding box center [218, 122] width 45 height 42
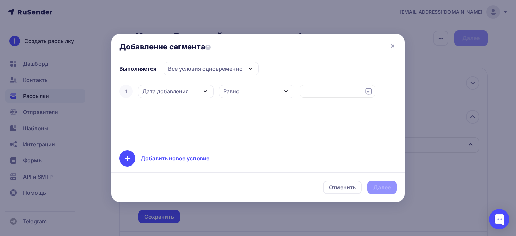
click at [192, 90] on div "Дата добавления" at bounding box center [176, 91] width 76 height 13
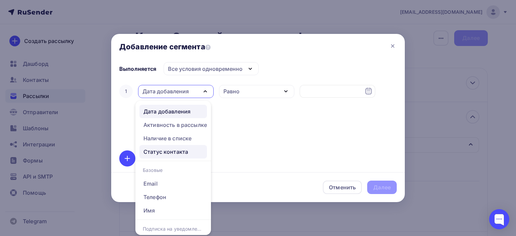
click at [189, 153] on div "Статус контакта" at bounding box center [173, 152] width 59 height 8
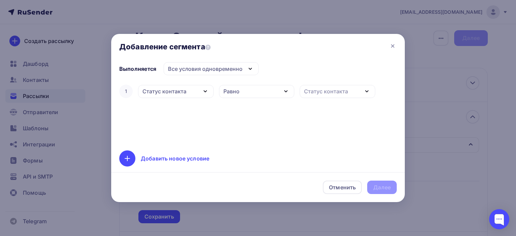
click at [249, 91] on div "Равно" at bounding box center [257, 91] width 76 height 13
click at [181, 95] on div "Статус контакта" at bounding box center [176, 91] width 76 height 13
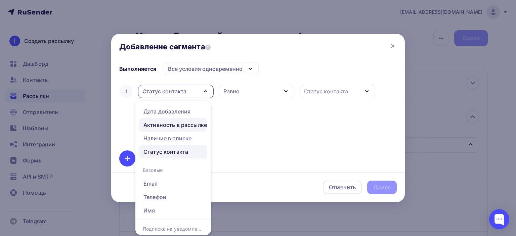
click at [189, 123] on div "Активность в рассылке" at bounding box center [176, 125] width 64 height 8
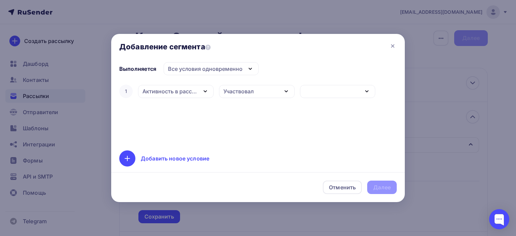
click at [247, 90] on div "Участвовал" at bounding box center [239, 91] width 30 height 8
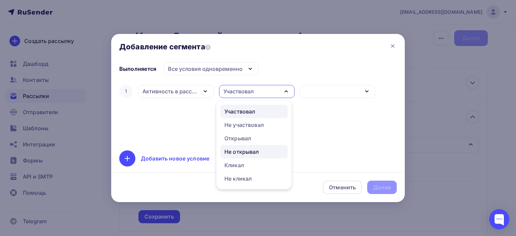
click at [259, 151] on div "Не открывал" at bounding box center [254, 152] width 59 height 8
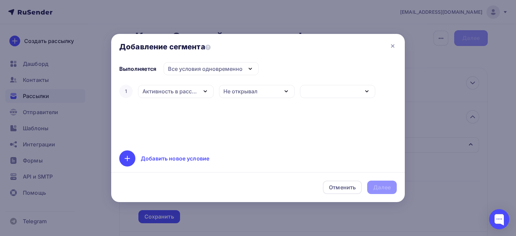
click at [334, 94] on div "button" at bounding box center [338, 91] width 76 height 13
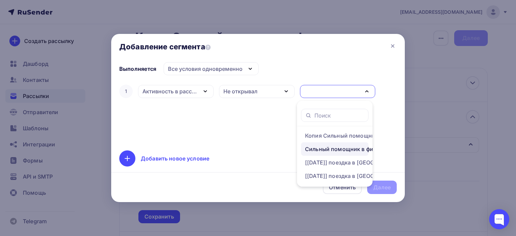
click at [329, 150] on div "Сильный помощник в финансовых и жилищных делах💫" at bounding box center [359, 149] width 108 height 8
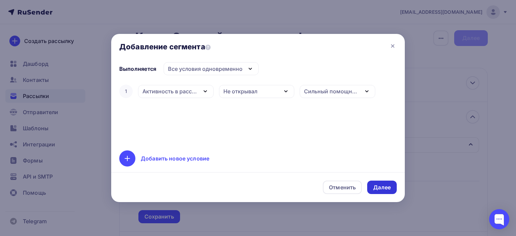
click at [385, 189] on div "Далее" at bounding box center [381, 188] width 17 height 8
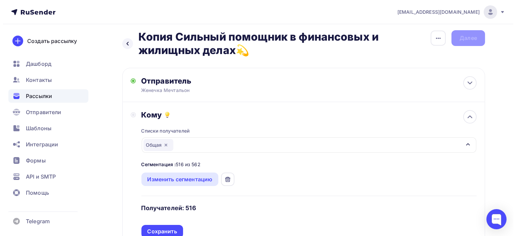
scroll to position [38, 0]
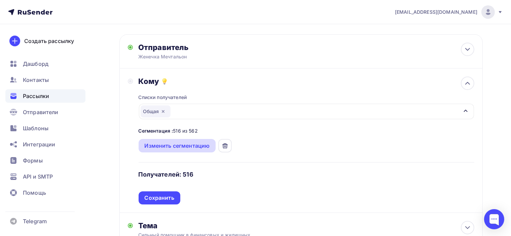
click at [177, 150] on div "Изменить сегментацию" at bounding box center [176, 145] width 77 height 13
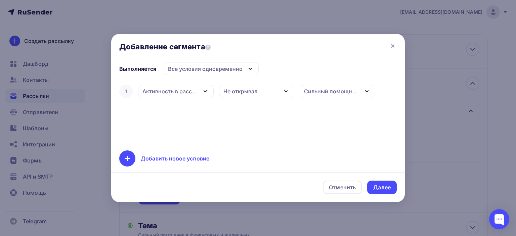
click at [353, 94] on div "Сильный помощник в финансовых и жилищных делах💫" at bounding box center [331, 91] width 55 height 8
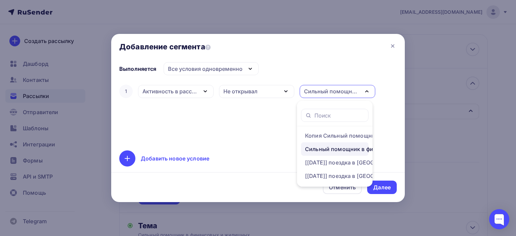
click at [358, 91] on div "Сильный помощник в финансовых и жилищных делах💫" at bounding box center [331, 91] width 55 height 8
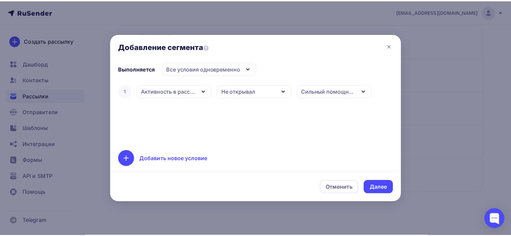
scroll to position [32, 0]
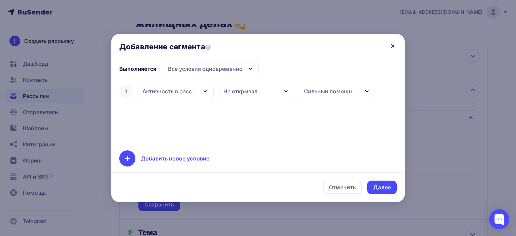
click at [393, 47] on icon at bounding box center [393, 46] width 3 height 3
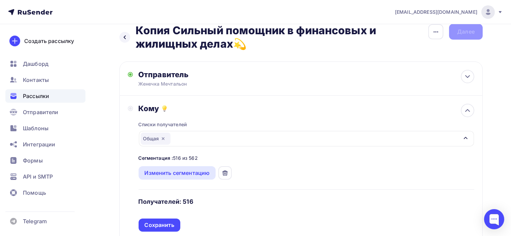
scroll to position [0, 0]
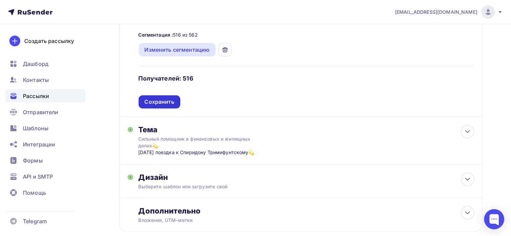
click at [170, 103] on div "Сохранить" at bounding box center [160, 102] width 30 height 8
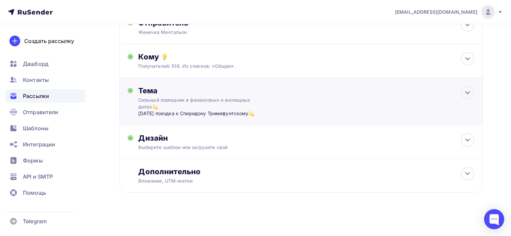
scroll to position [63, 0]
click at [468, 141] on icon at bounding box center [467, 141] width 4 height 2
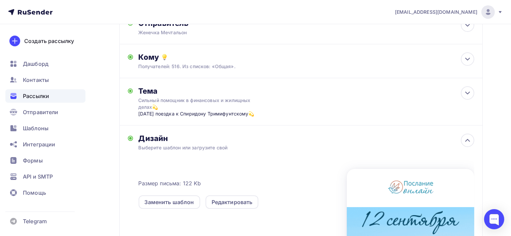
scroll to position [124, 0]
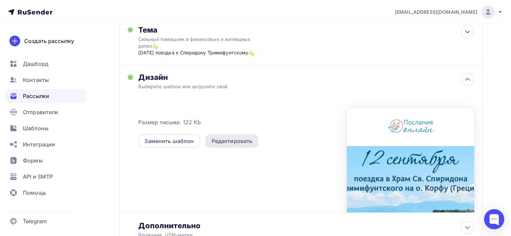
click at [231, 144] on div "Редактировать" at bounding box center [231, 141] width 41 height 8
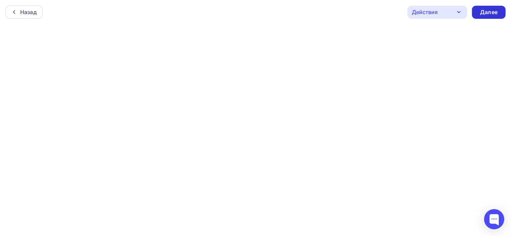
click at [487, 13] on div "Далее" at bounding box center [488, 12] width 17 height 8
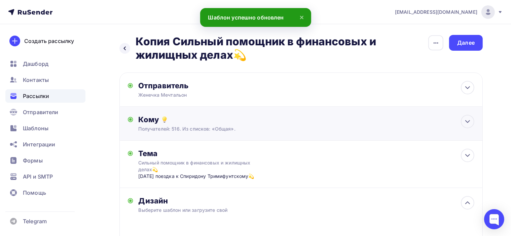
scroll to position [34, 0]
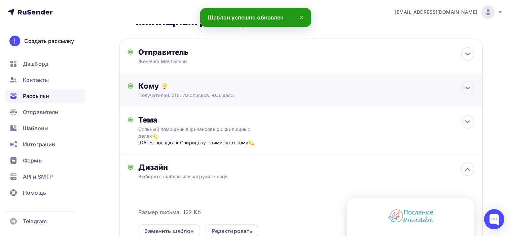
click at [262, 88] on div "Кому" at bounding box center [305, 85] width 335 height 9
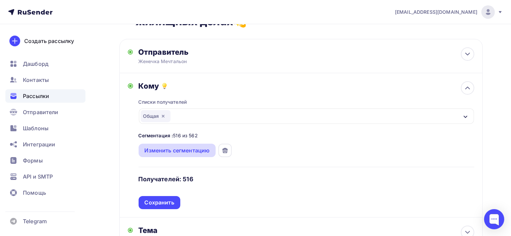
click at [186, 149] on div "Изменить сегментацию" at bounding box center [177, 151] width 65 height 8
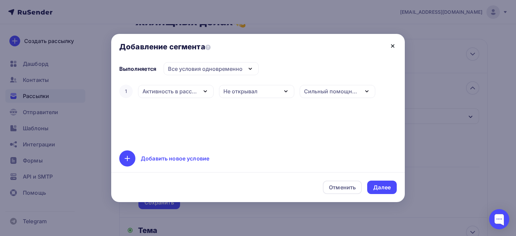
click at [395, 44] on icon at bounding box center [393, 46] width 8 height 8
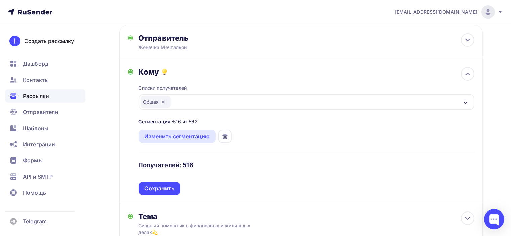
scroll to position [0, 0]
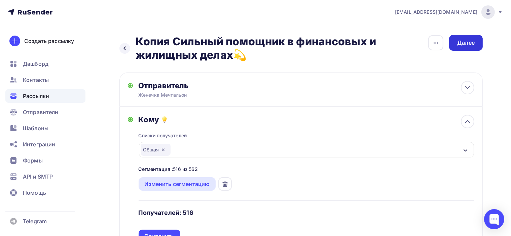
click at [467, 44] on div "Далее" at bounding box center [465, 43] width 17 height 8
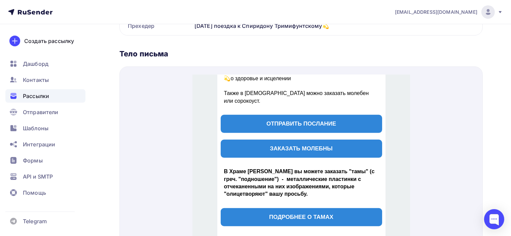
scroll to position [343, 0]
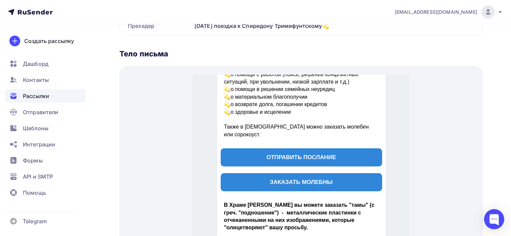
click at [461, 130] on div at bounding box center [300, 161] width 363 height 188
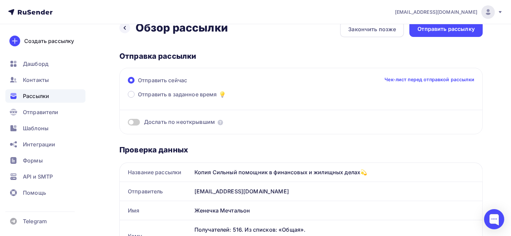
scroll to position [9, 0]
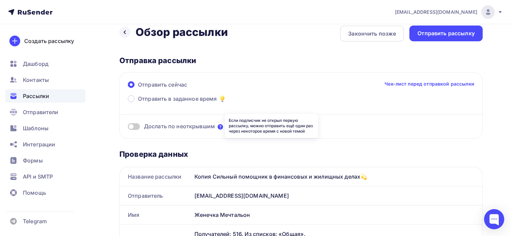
click at [221, 126] on icon at bounding box center [219, 126] width 5 height 5
click at [129, 96] on span at bounding box center [131, 98] width 7 height 7
click at [138, 103] on input "Отправить в заданное время" at bounding box center [138, 103] width 0 height 0
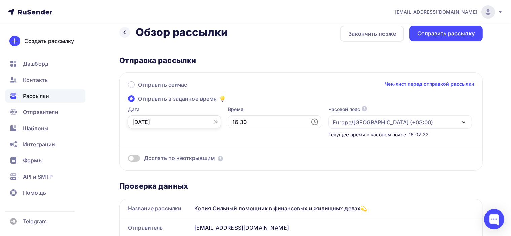
click at [177, 119] on input "11.09.2025" at bounding box center [174, 122] width 93 height 13
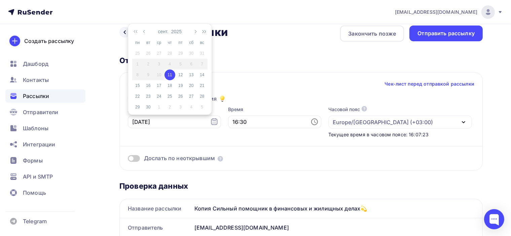
click at [171, 73] on div "11" at bounding box center [169, 75] width 11 height 6
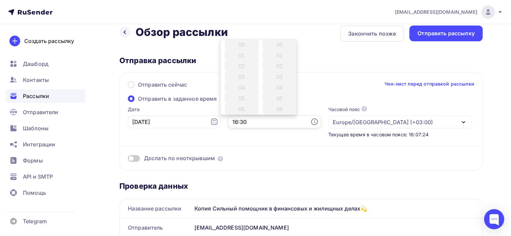
click at [251, 116] on input "16:30" at bounding box center [274, 122] width 93 height 13
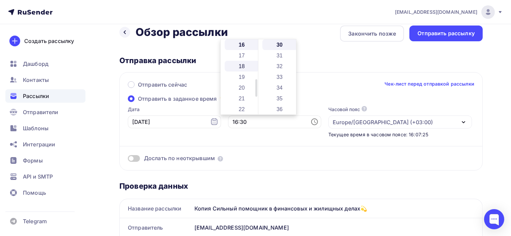
click at [238, 64] on li "18" at bounding box center [242, 66] width 35 height 11
click at [282, 67] on li "10" at bounding box center [279, 64] width 35 height 11
type input "18:10"
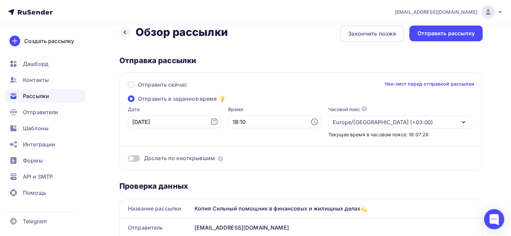
click at [266, 139] on div "Дослать по неоткрывшим" at bounding box center [301, 150] width 346 height 24
click at [442, 34] on div "Отправить рассылку" at bounding box center [445, 34] width 57 height 8
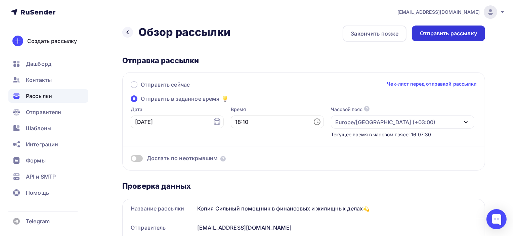
scroll to position [0, 0]
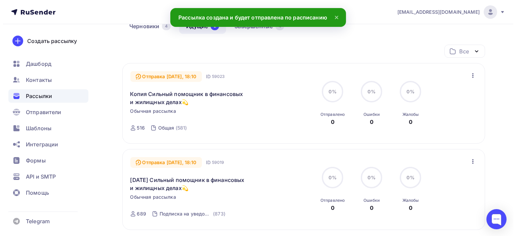
scroll to position [101, 0]
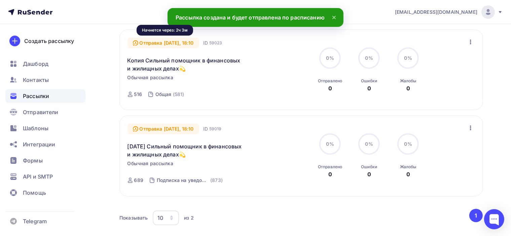
click at [173, 45] on div "Отправка Сегодня, 18:10" at bounding box center [163, 43] width 72 height 11
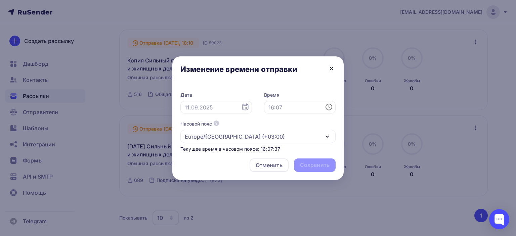
click at [330, 69] on icon at bounding box center [332, 69] width 8 height 8
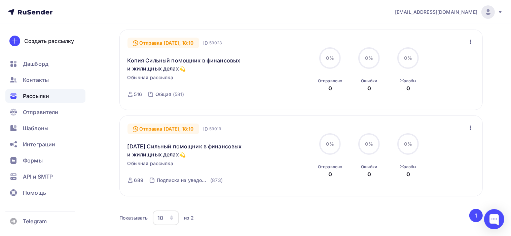
click at [159, 41] on div "Отправка Сегодня, 18:10" at bounding box center [163, 43] width 72 height 11
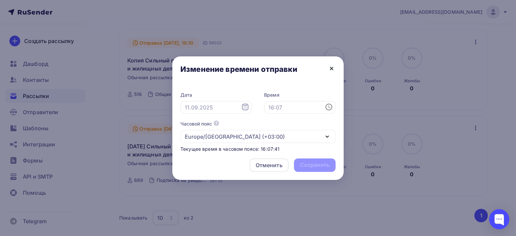
click at [328, 65] on icon at bounding box center [332, 69] width 8 height 8
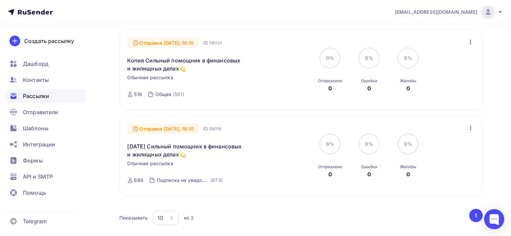
click at [472, 41] on icon "button" at bounding box center [470, 42] width 8 height 8
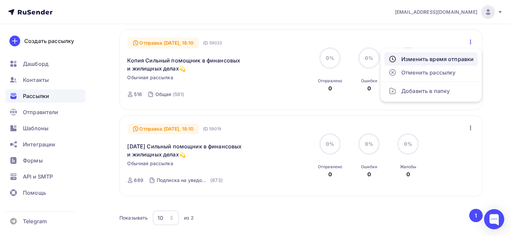
click at [435, 60] on div "Изменить время отправки" at bounding box center [430, 59] width 85 height 8
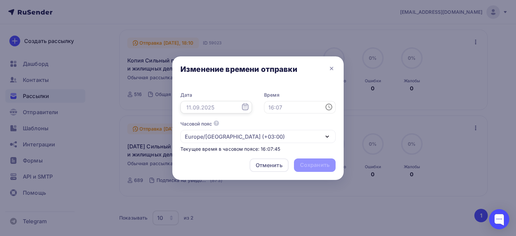
click at [236, 107] on input "text" at bounding box center [217, 107] width 72 height 13
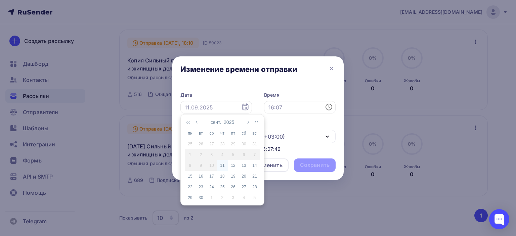
click at [223, 164] on div "11" at bounding box center [222, 166] width 11 height 6
type input "11.09.2025"
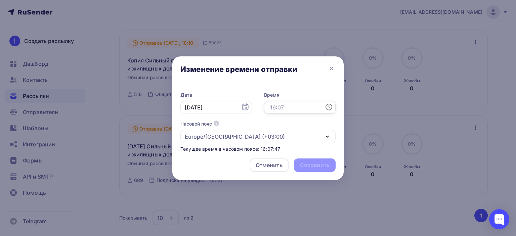
click at [309, 106] on input "text" at bounding box center [300, 107] width 72 height 13
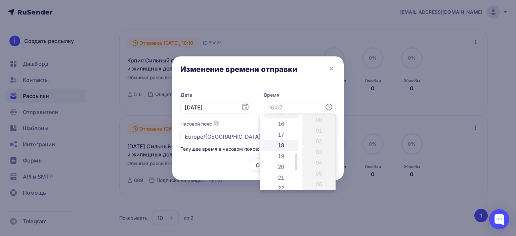
click at [282, 145] on li "18" at bounding box center [281, 145] width 35 height 11
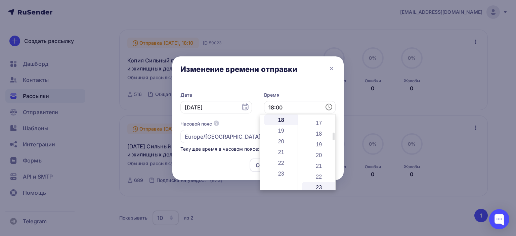
scroll to position [168, 0]
click at [318, 148] on li "15" at bounding box center [319, 147] width 35 height 11
type input "18:15"
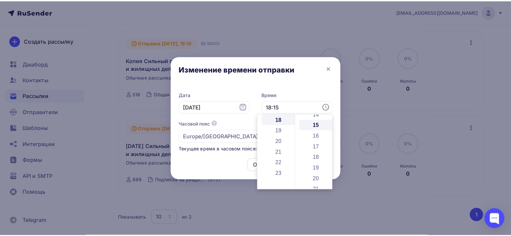
scroll to position [161, 0]
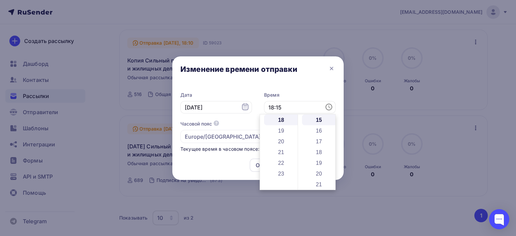
click at [302, 84] on div "Изменение времени отправки" at bounding box center [257, 70] width 171 height 28
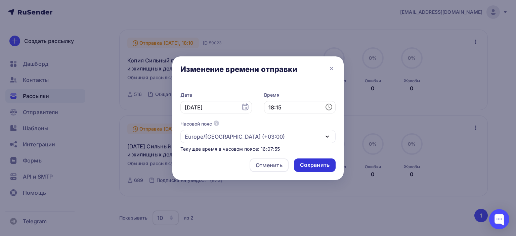
click at [323, 168] on div "Сохранить" at bounding box center [315, 165] width 30 height 8
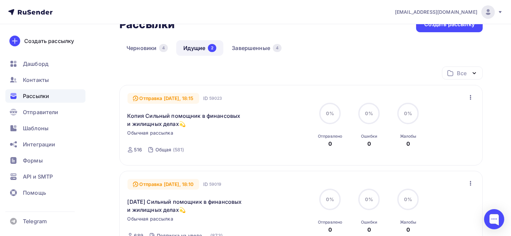
scroll to position [34, 0]
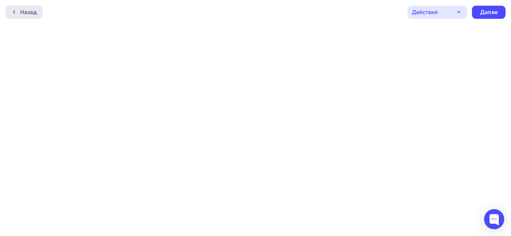
click at [19, 11] on div at bounding box center [15, 11] width 9 height 5
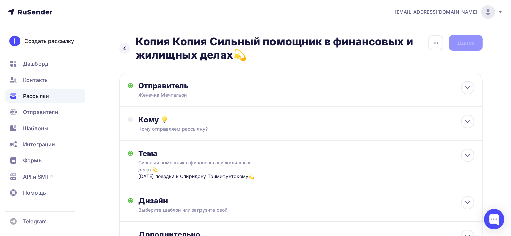
click at [39, 94] on span "Рассылки" at bounding box center [36, 96] width 26 height 8
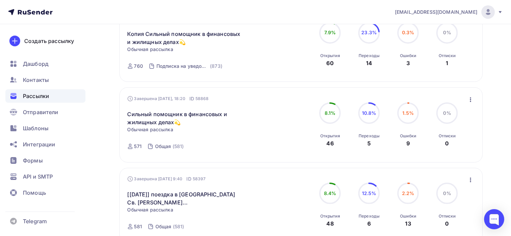
scroll to position [101, 0]
